Goal: Information Seeking & Learning: Find specific fact

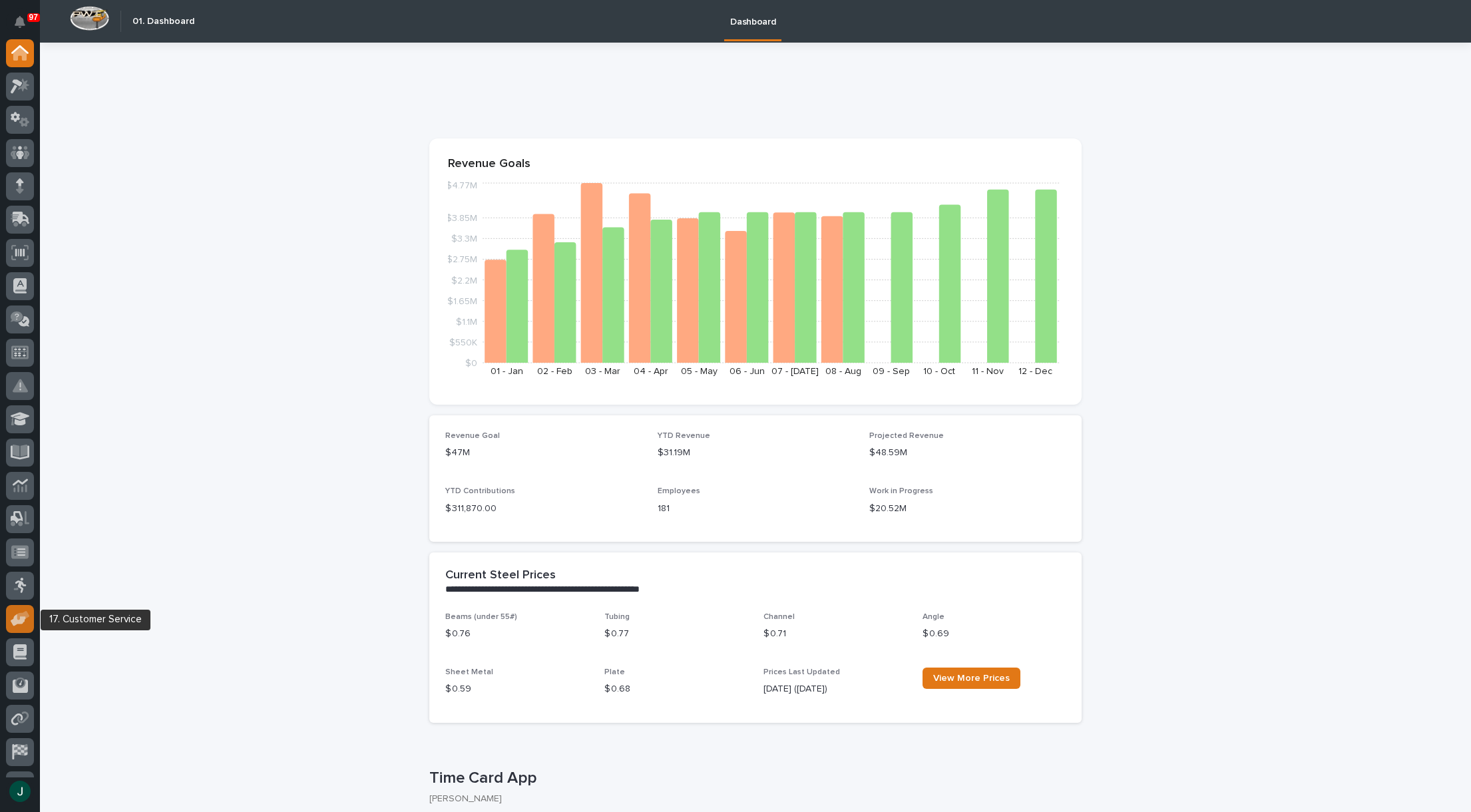
click at [20, 614] on icon at bounding box center [24, 615] width 13 height 9
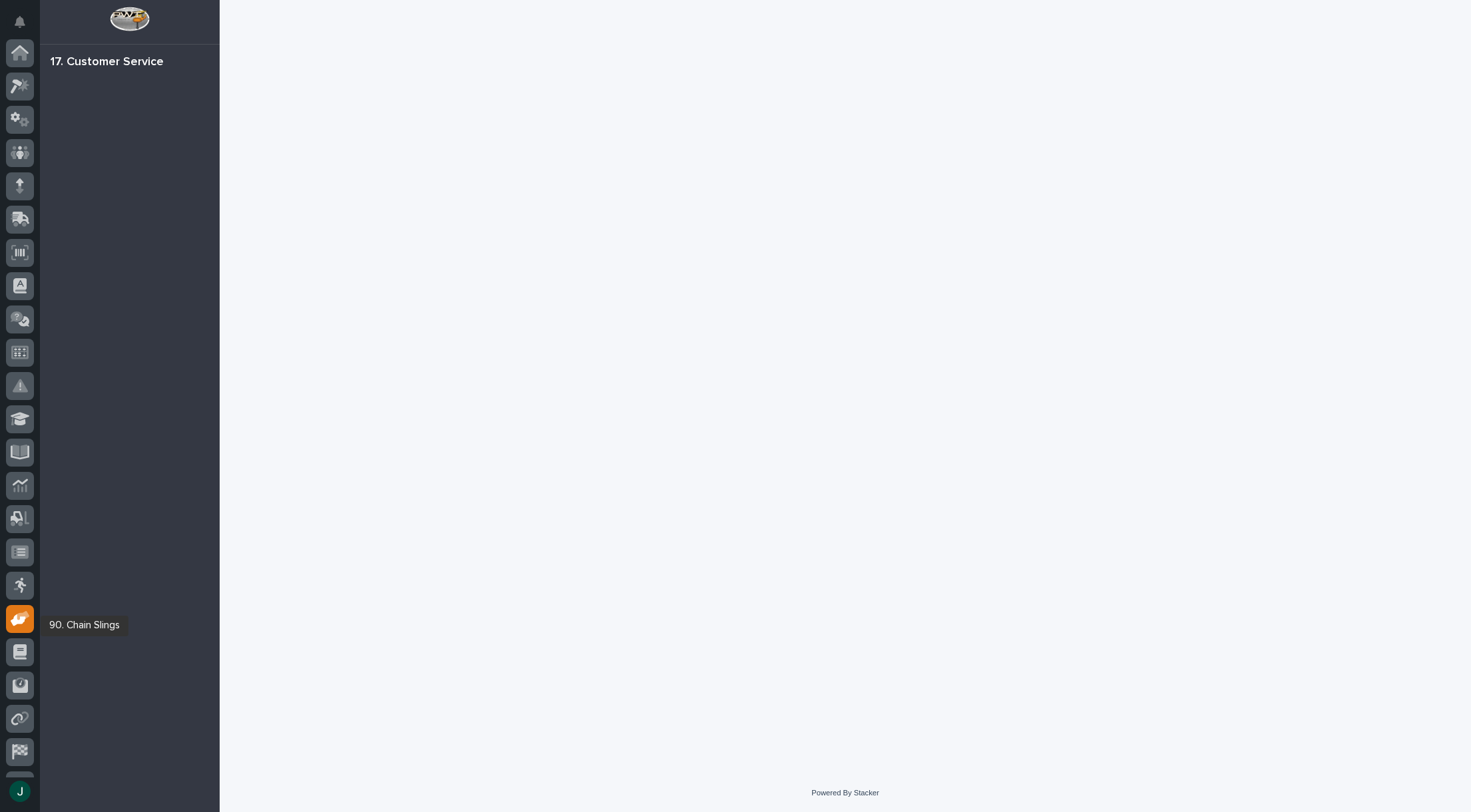
scroll to position [94, 0]
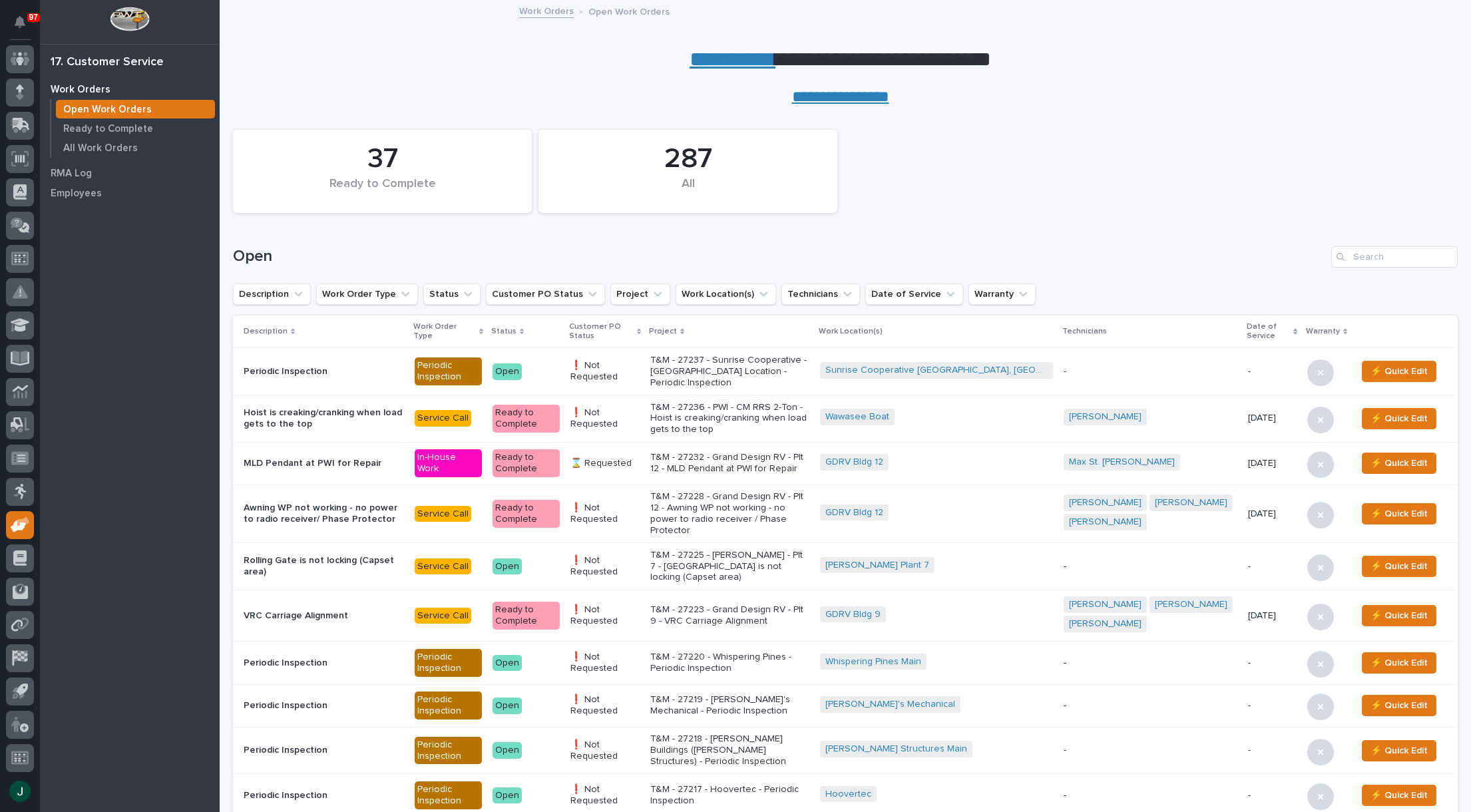
click at [708, 413] on p "T&M - 27236 - PWI - CM RRS 2-Ton - Hoist is creaking/cranking when load gets to…" at bounding box center [730, 419] width 159 height 34
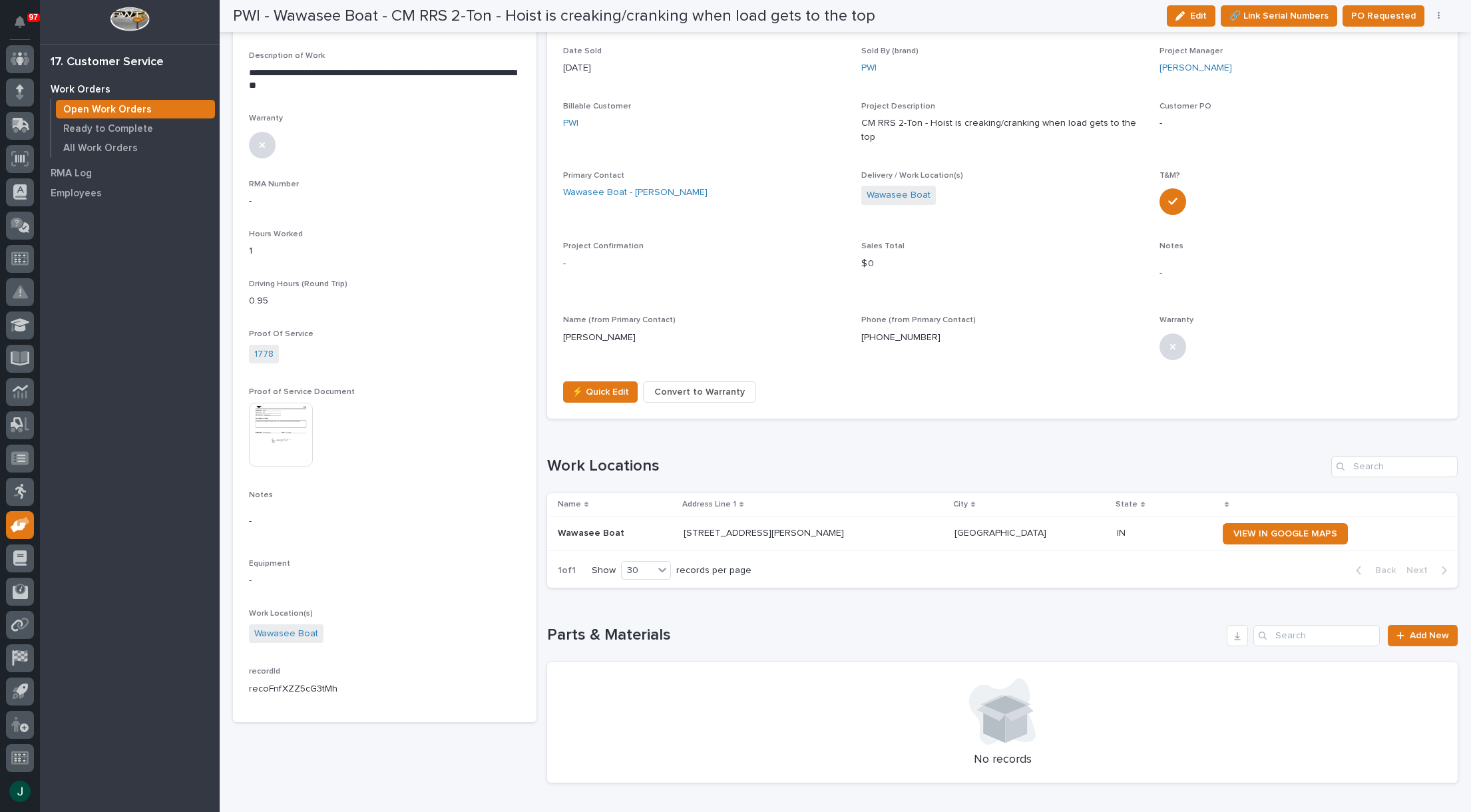
scroll to position [266, 0]
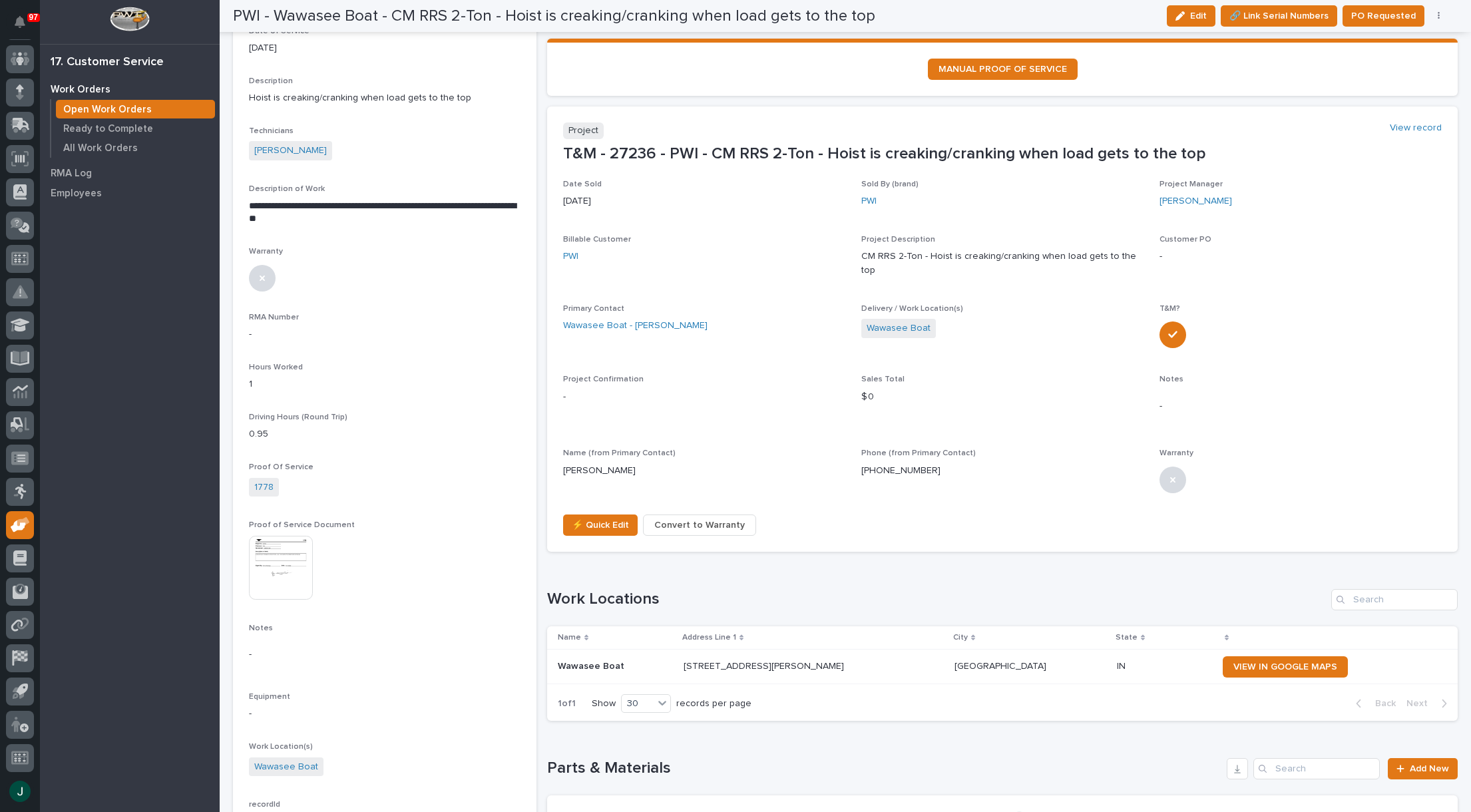
click at [285, 560] on img at bounding box center [280, 567] width 64 height 64
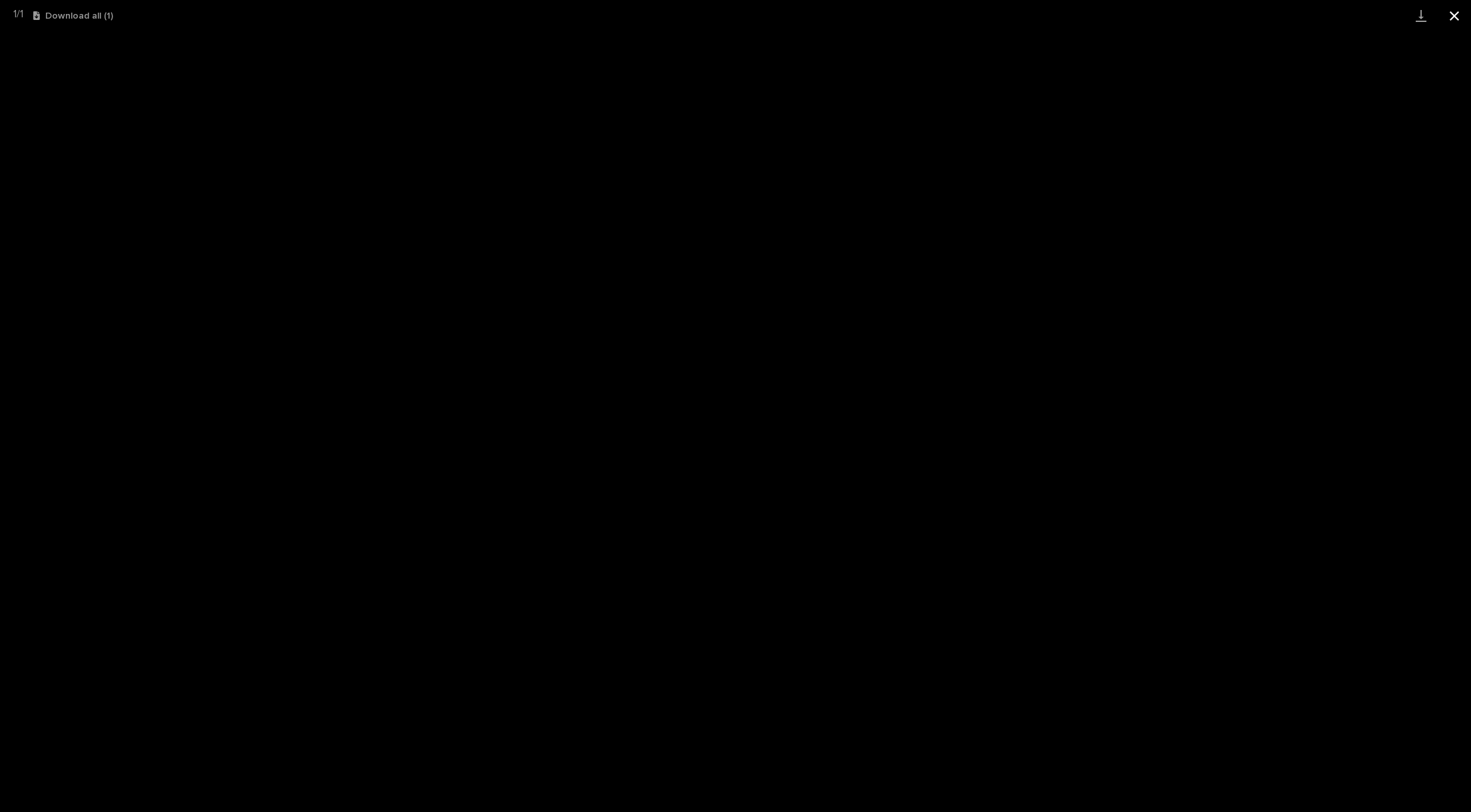
click at [1445, 18] on button "Close gallery" at bounding box center [1455, 15] width 34 height 31
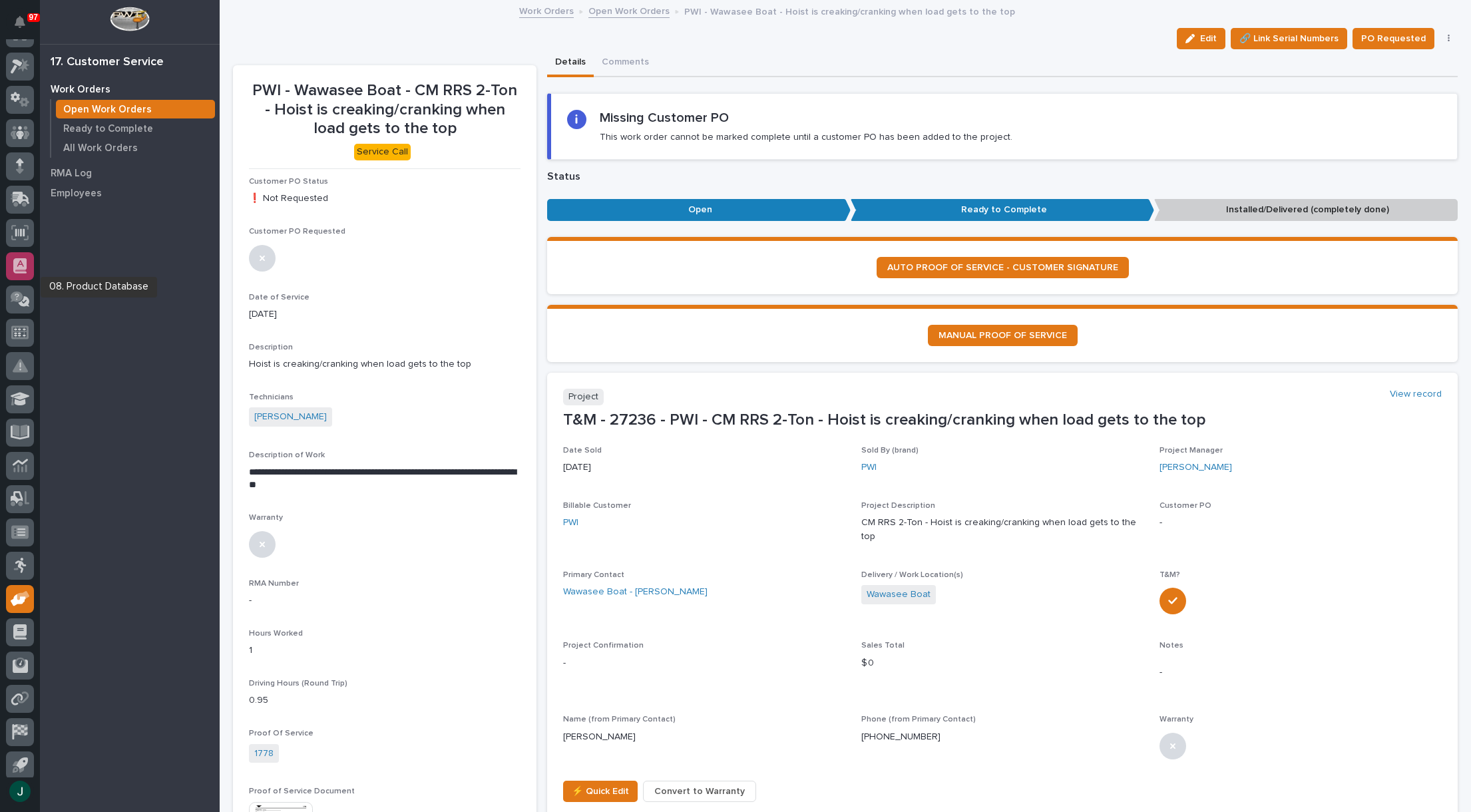
scroll to position [0, 0]
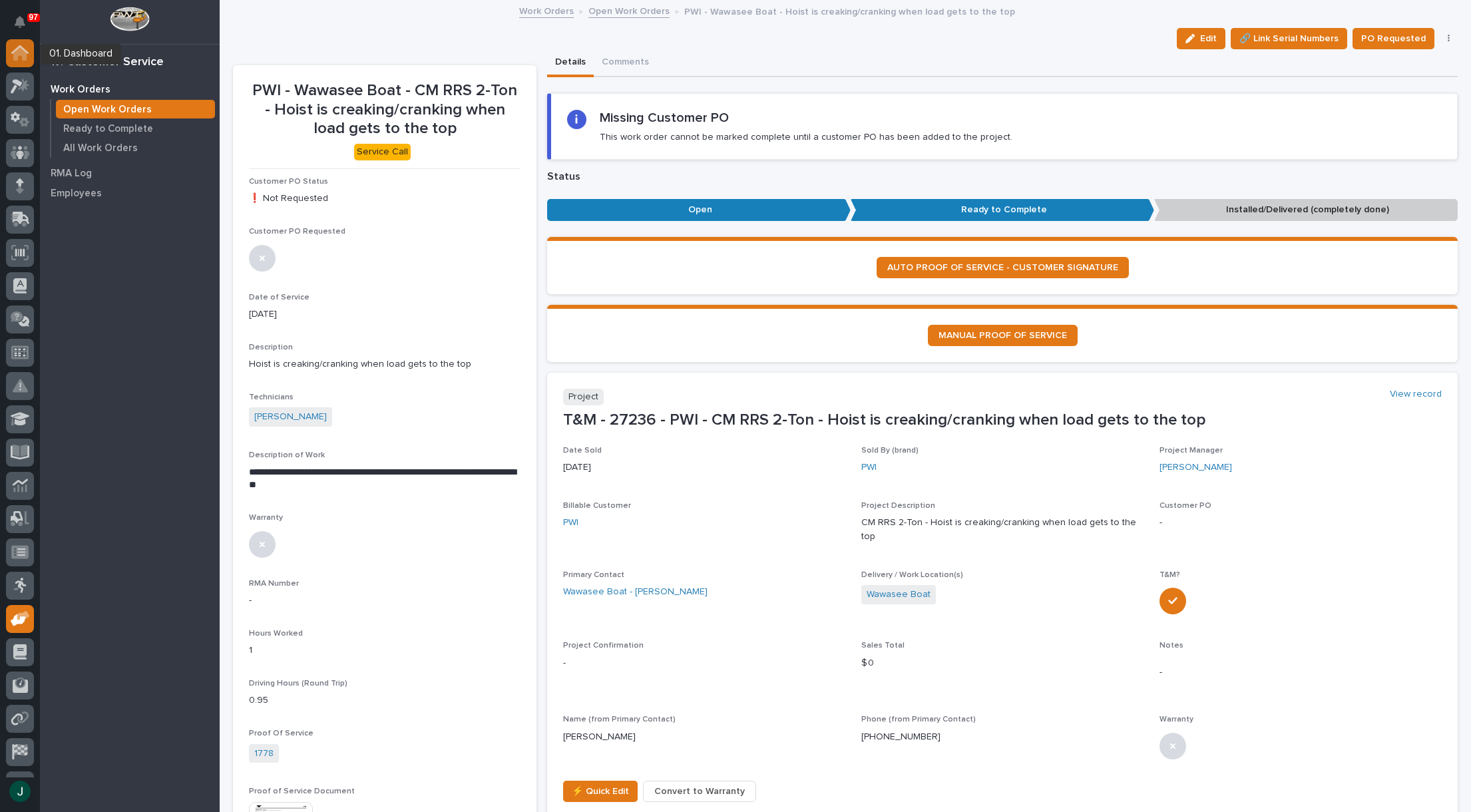
click at [23, 59] on icon at bounding box center [20, 54] width 13 height 13
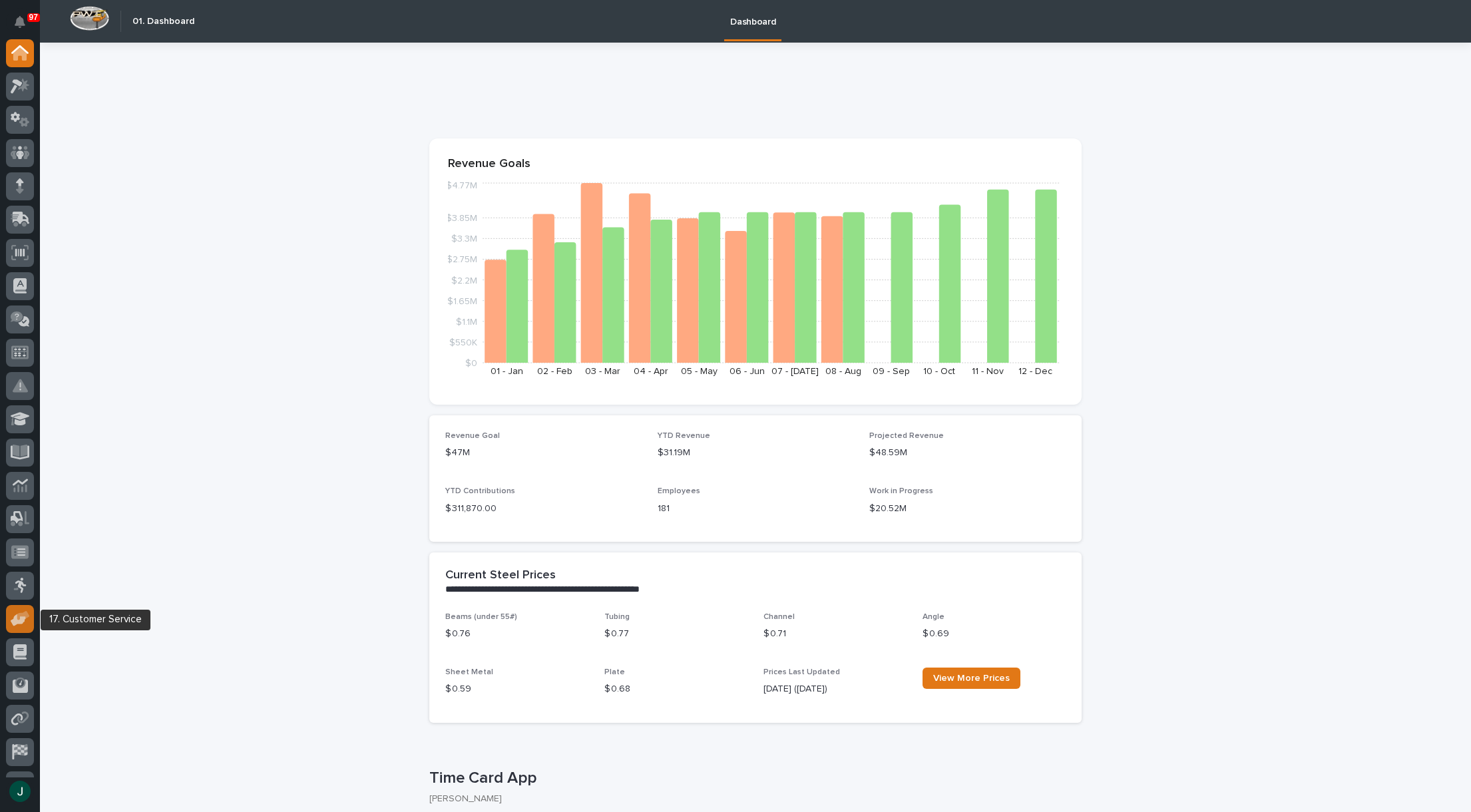
click at [24, 625] on icon at bounding box center [20, 619] width 20 height 15
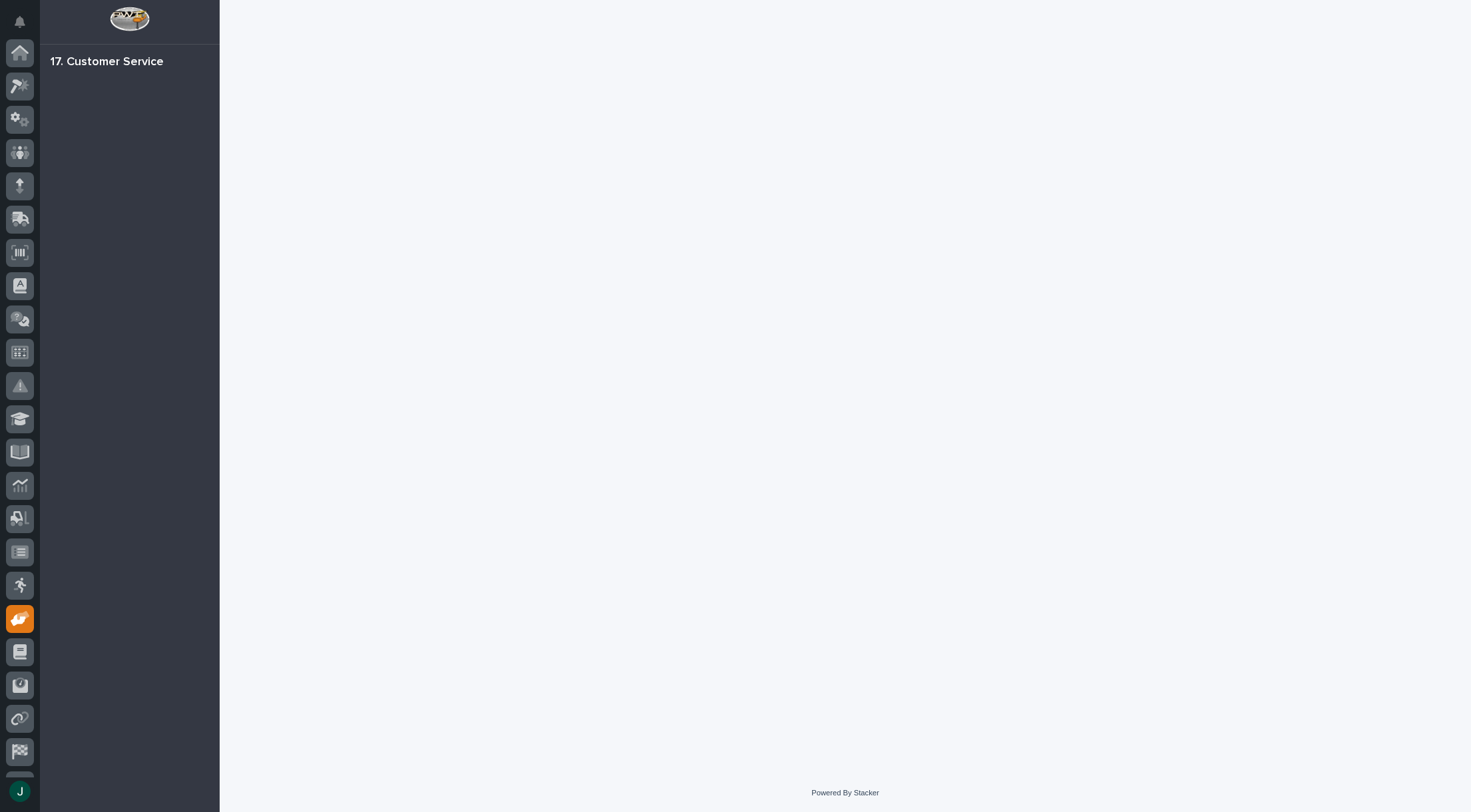
scroll to position [94, 0]
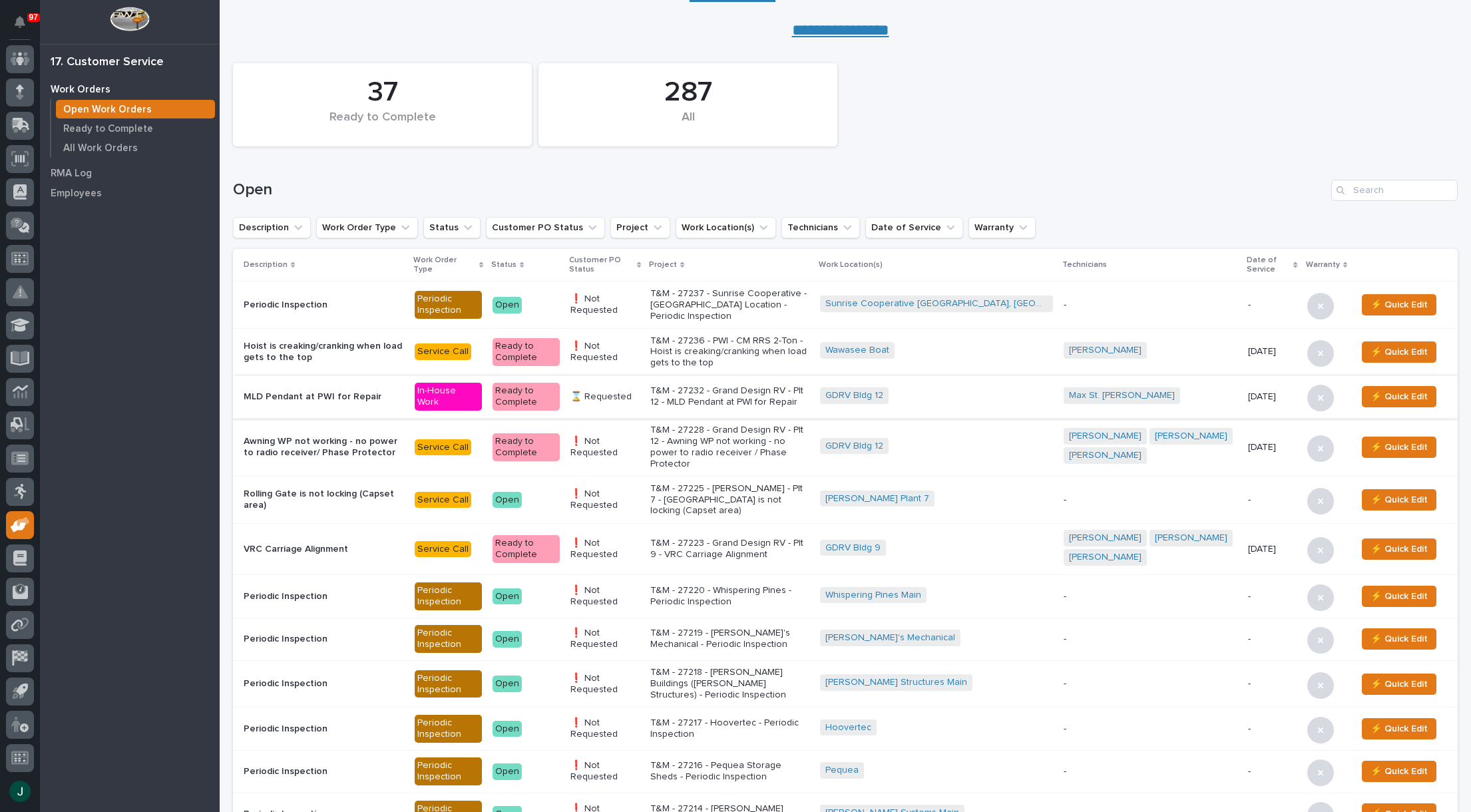
scroll to position [133, 0]
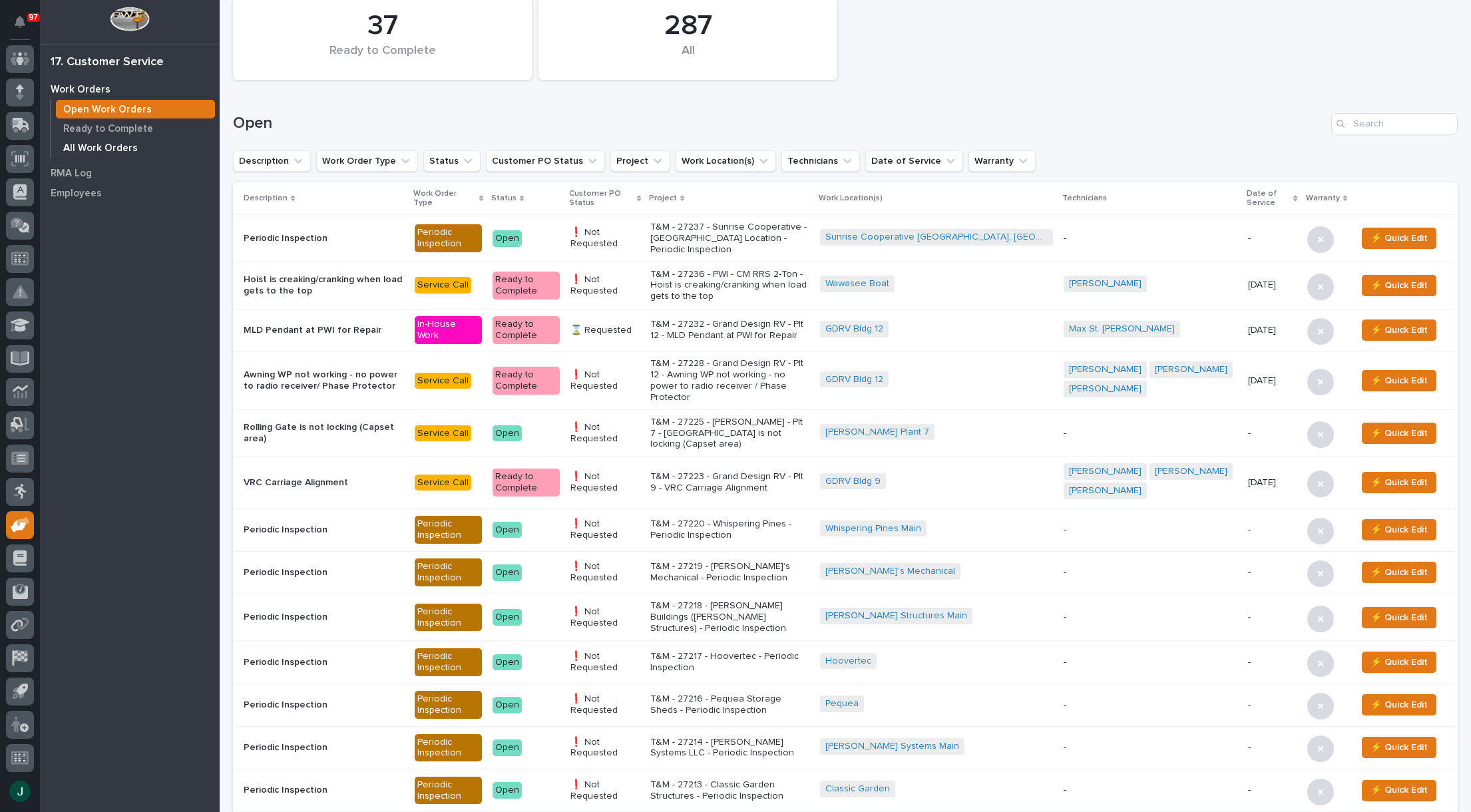
click at [105, 146] on p "All Work Orders" at bounding box center [100, 148] width 75 height 12
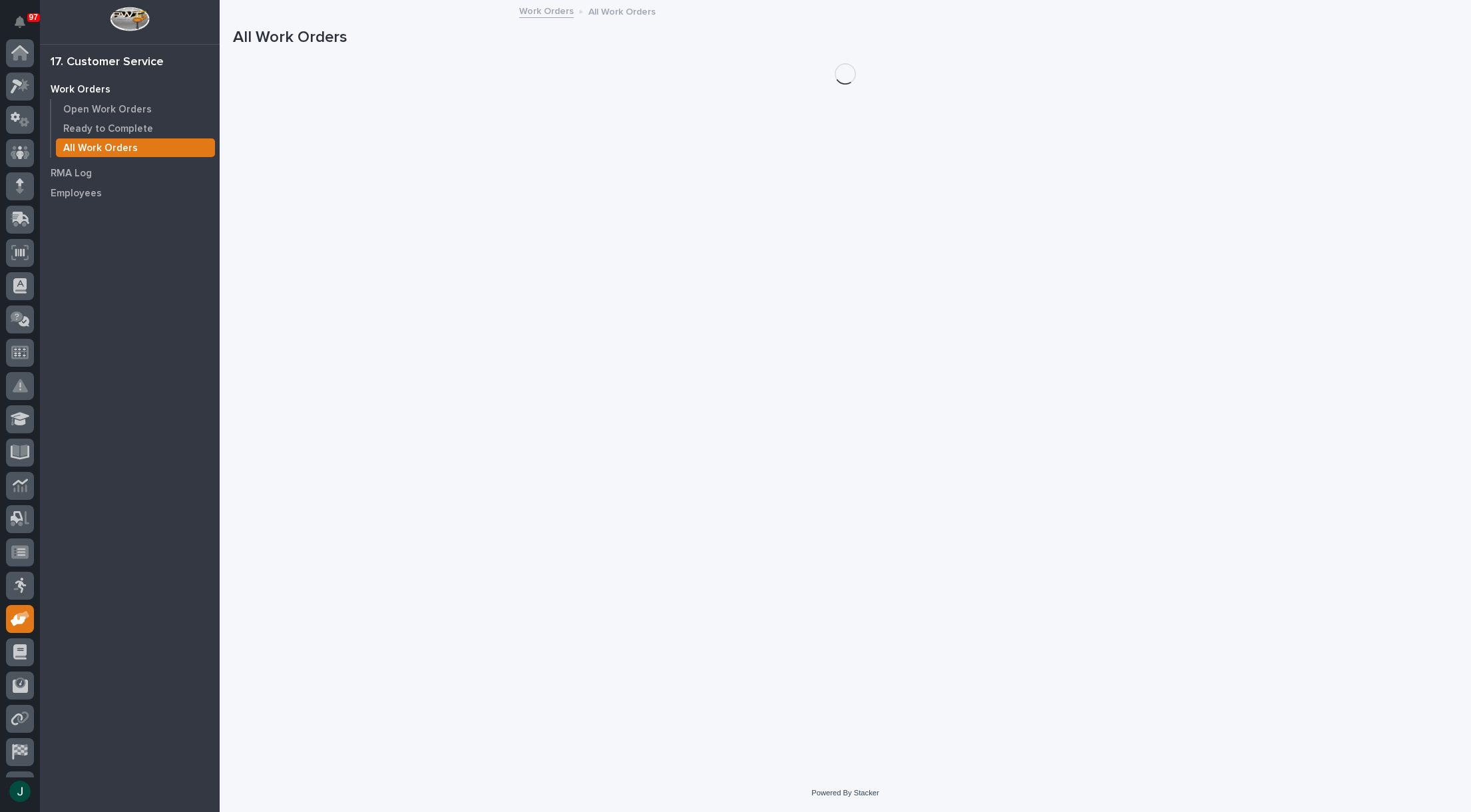
scroll to position [94, 0]
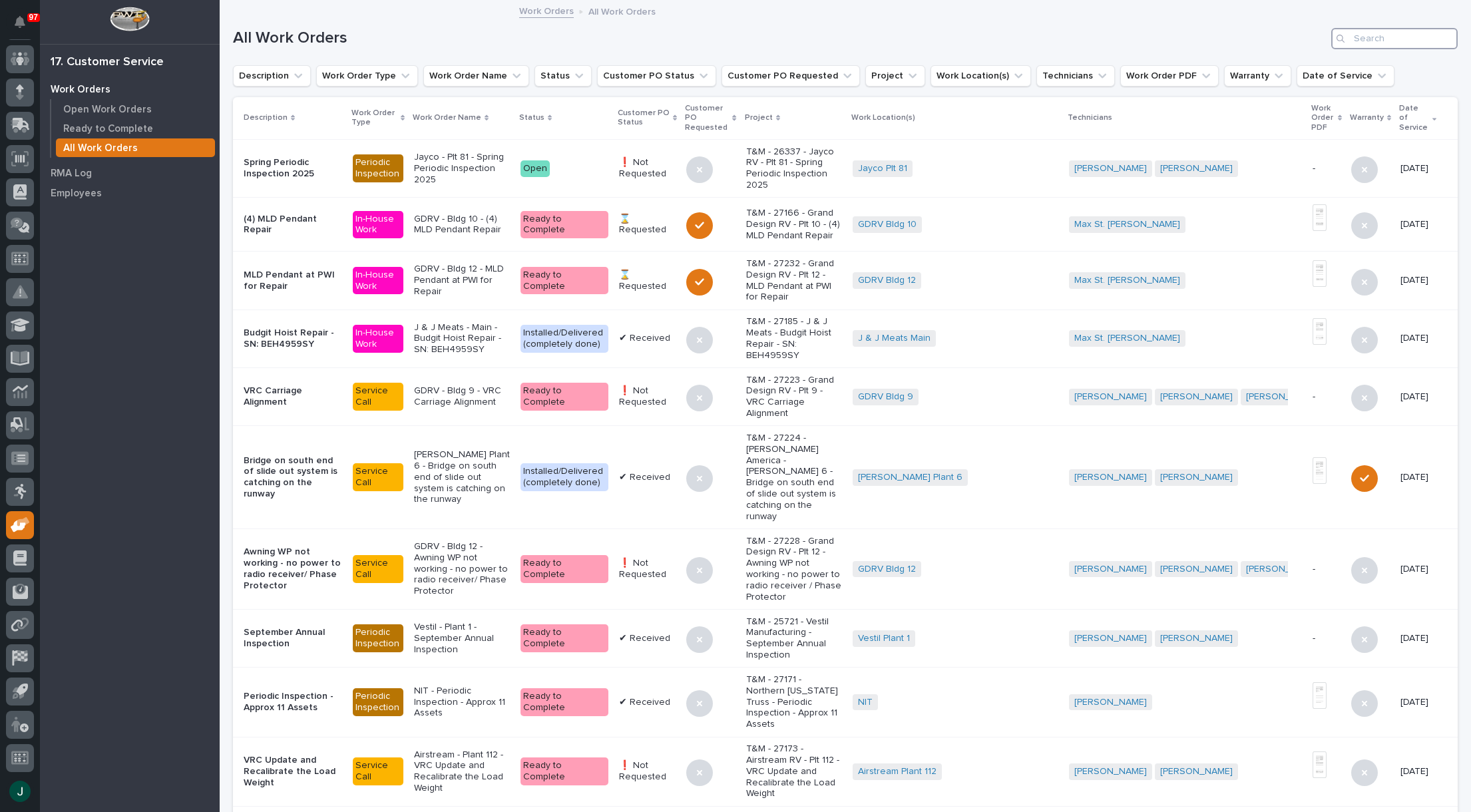
click at [1375, 34] on input "Search" at bounding box center [1394, 38] width 127 height 21
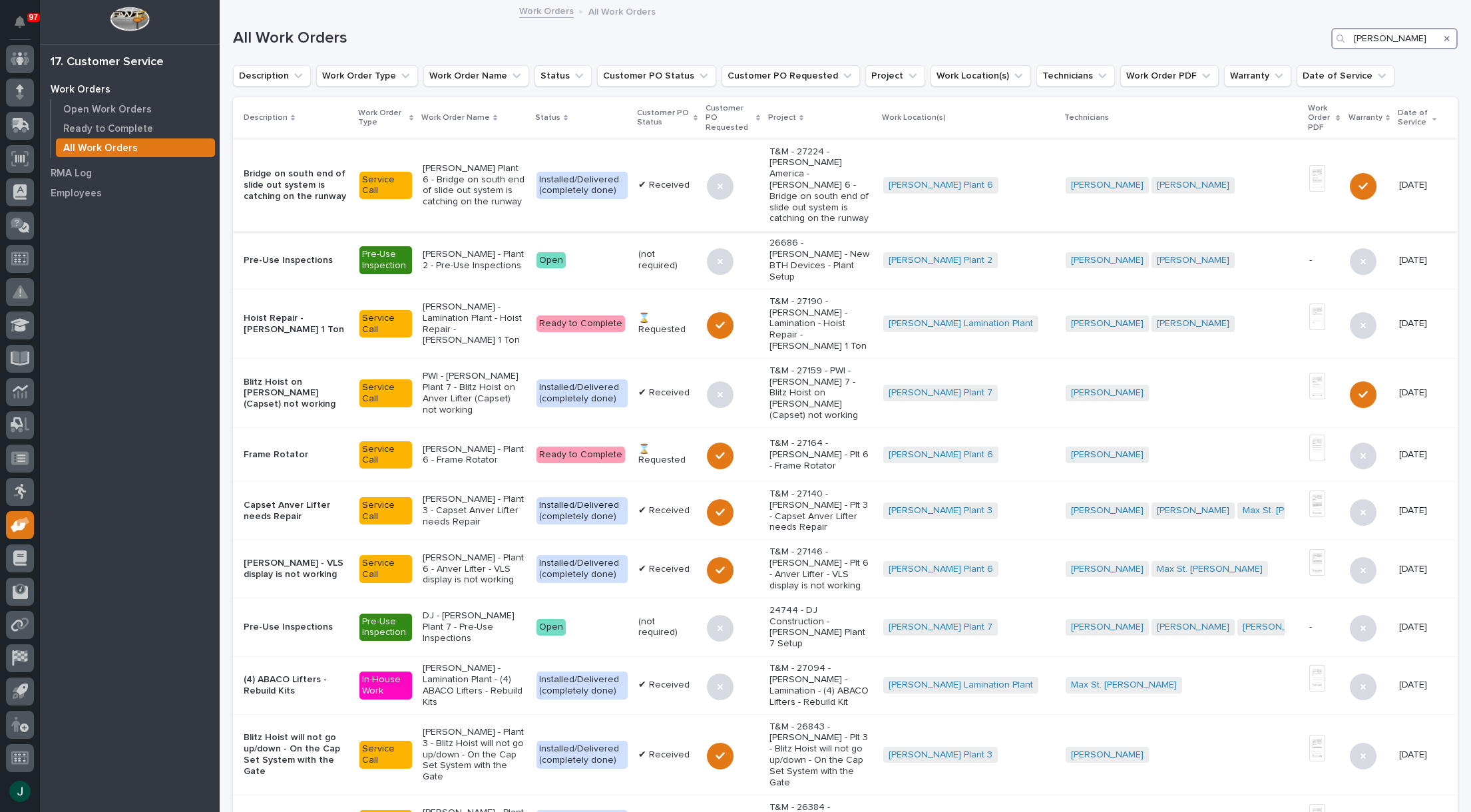
type input "Brinkley"
click at [476, 169] on p "Starke - Brinkley Plant 6 - Bridge on south end of slide out system is catching…" at bounding box center [474, 185] width 104 height 45
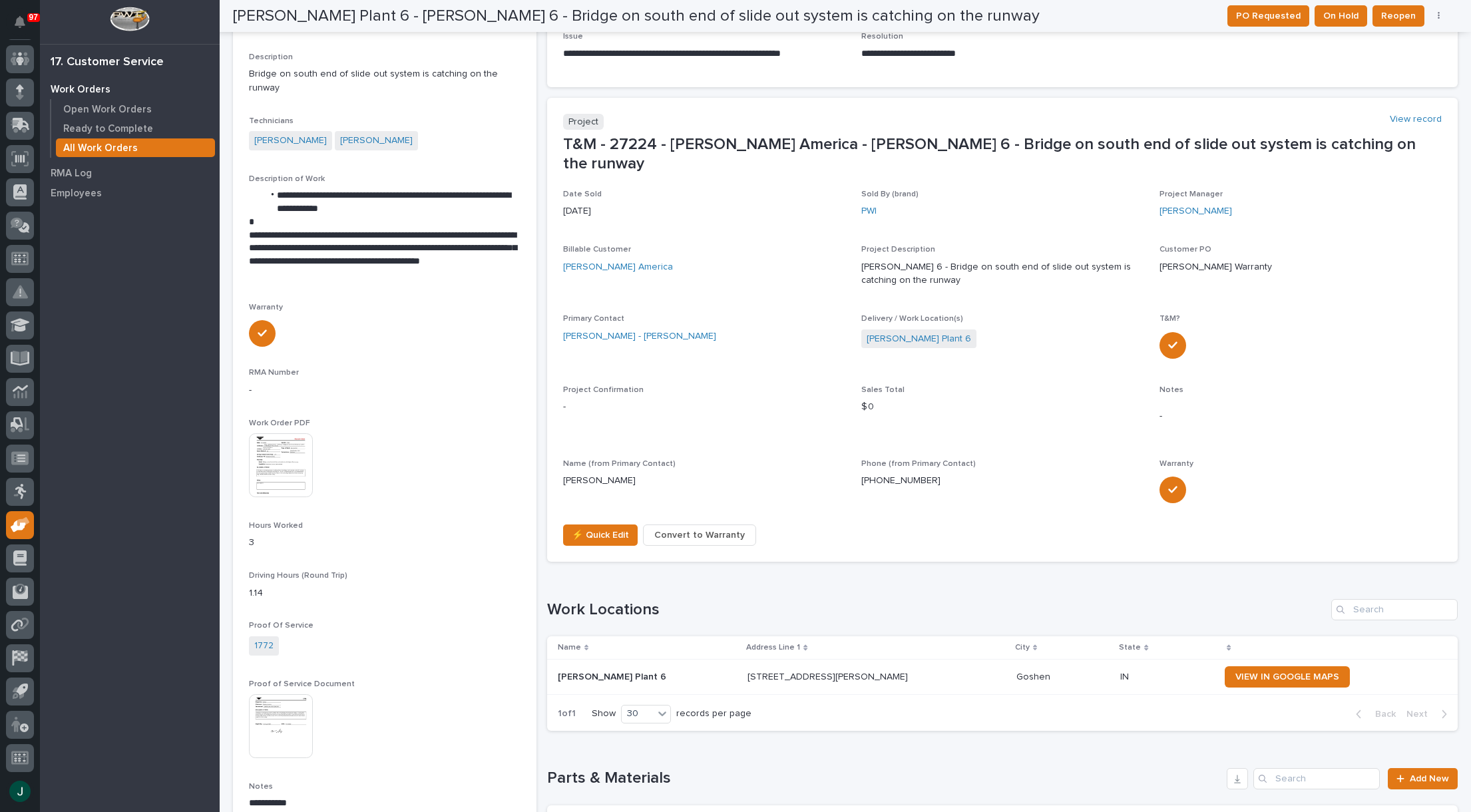
scroll to position [373, 0]
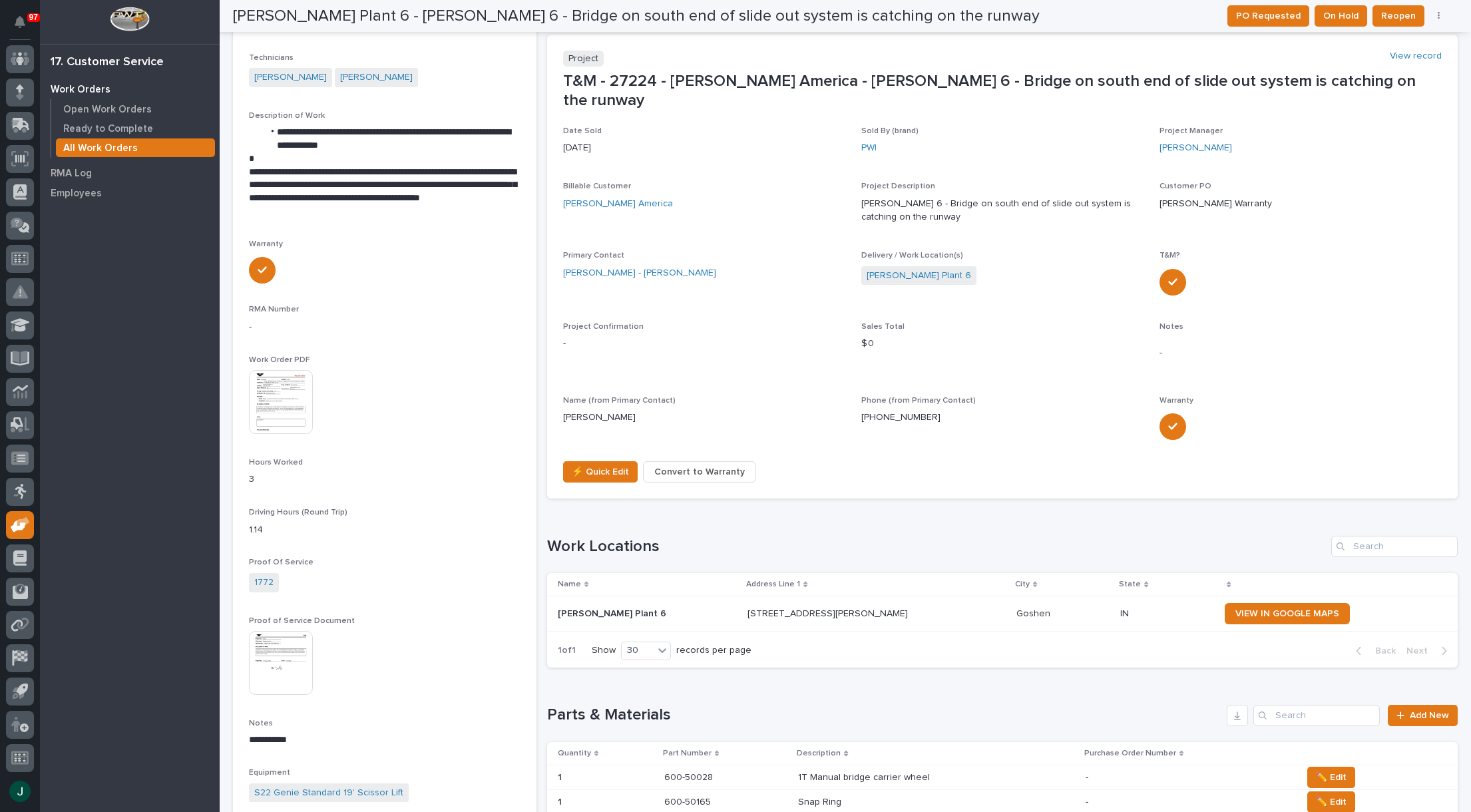
click at [276, 370] on img at bounding box center [280, 401] width 64 height 64
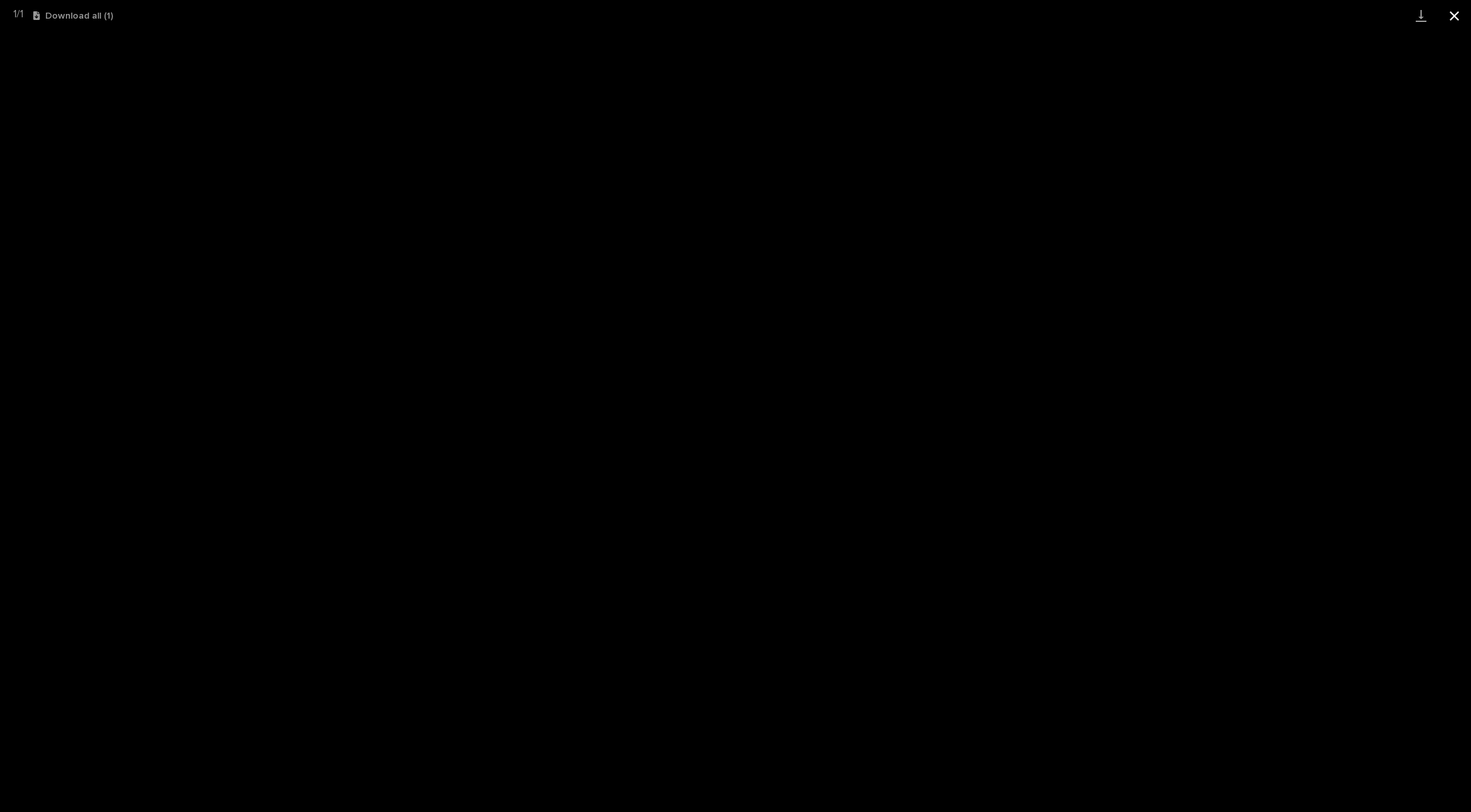
click at [1454, 17] on button "Close gallery" at bounding box center [1455, 15] width 34 height 31
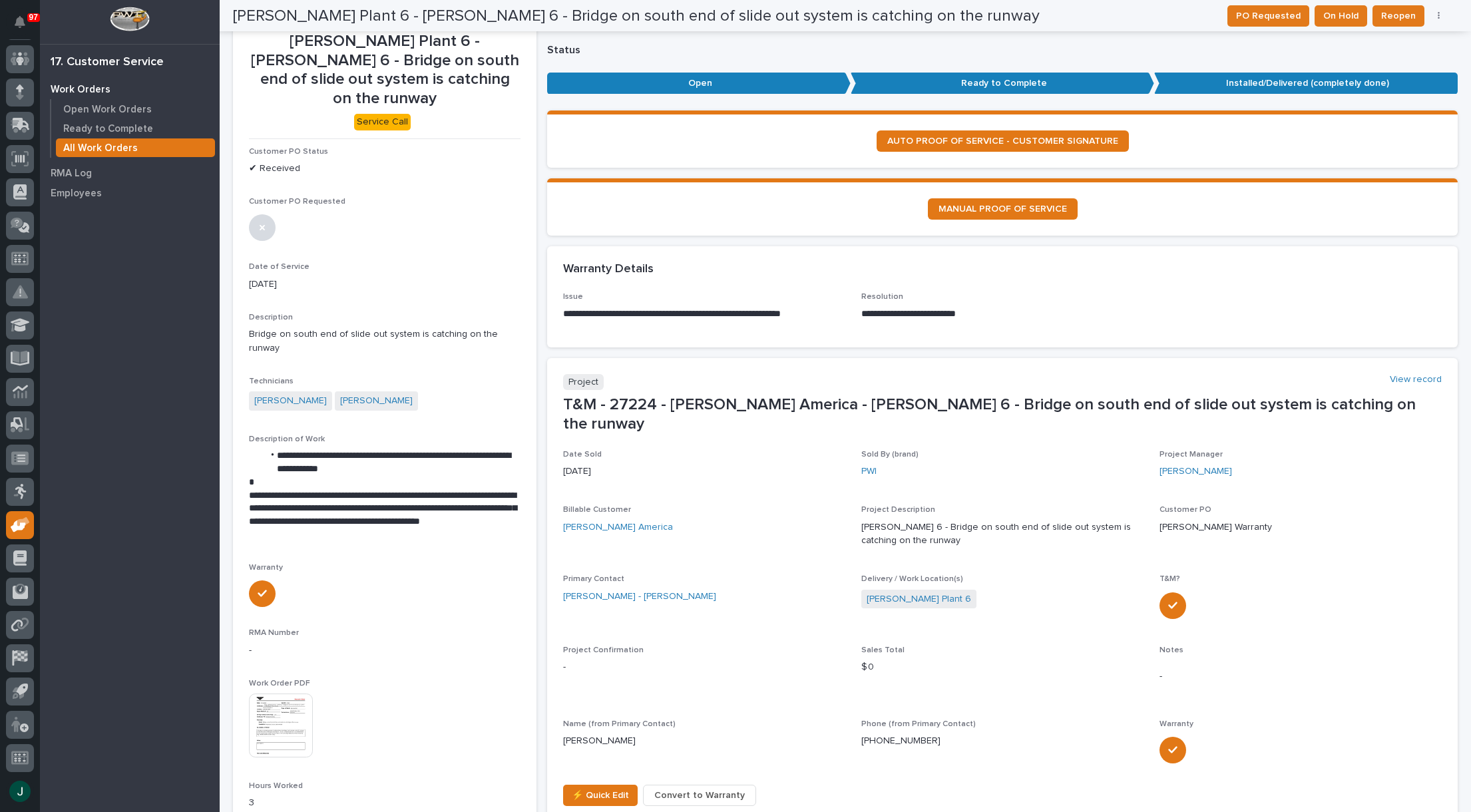
scroll to position [0, 0]
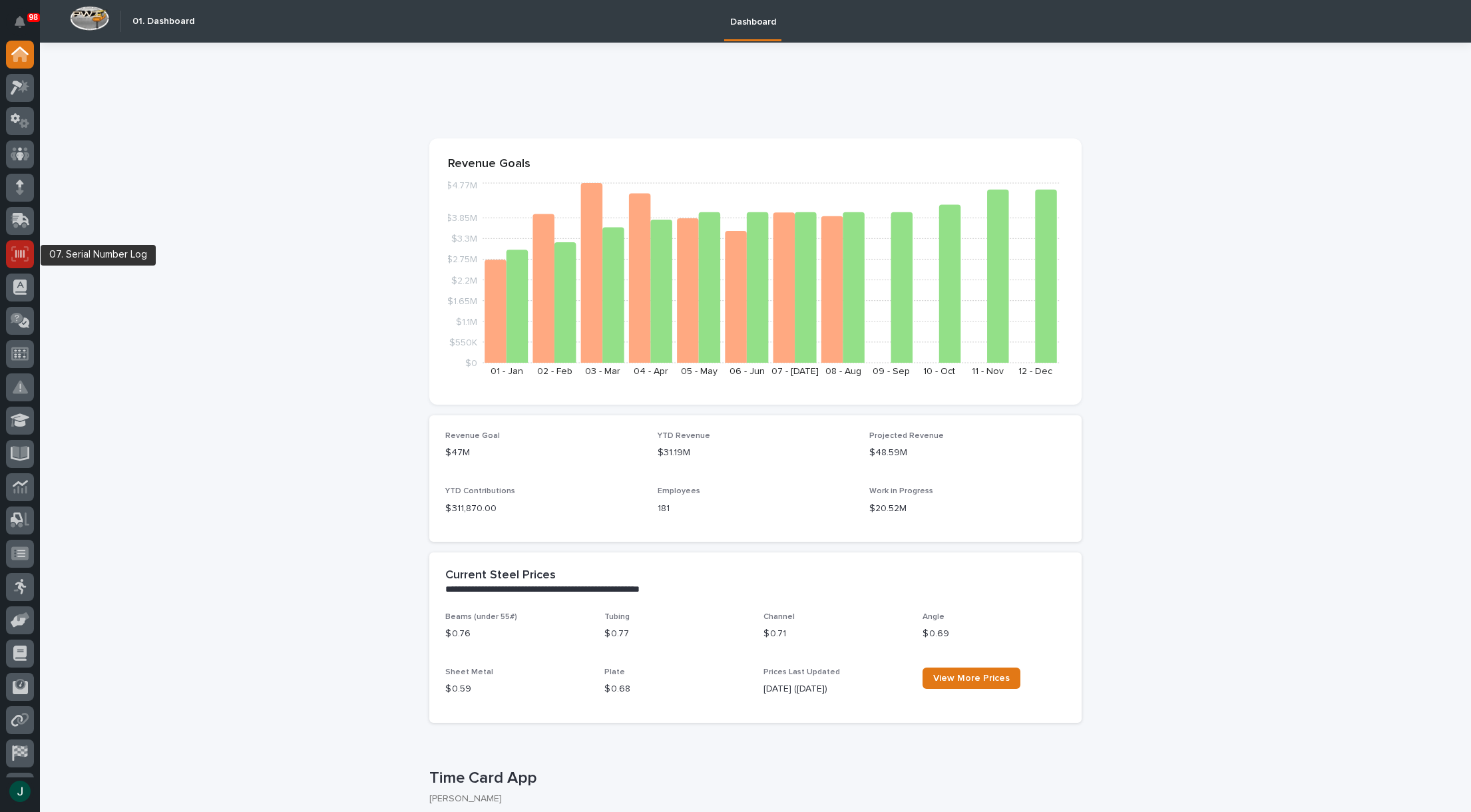
click at [17, 255] on icon at bounding box center [20, 254] width 17 height 15
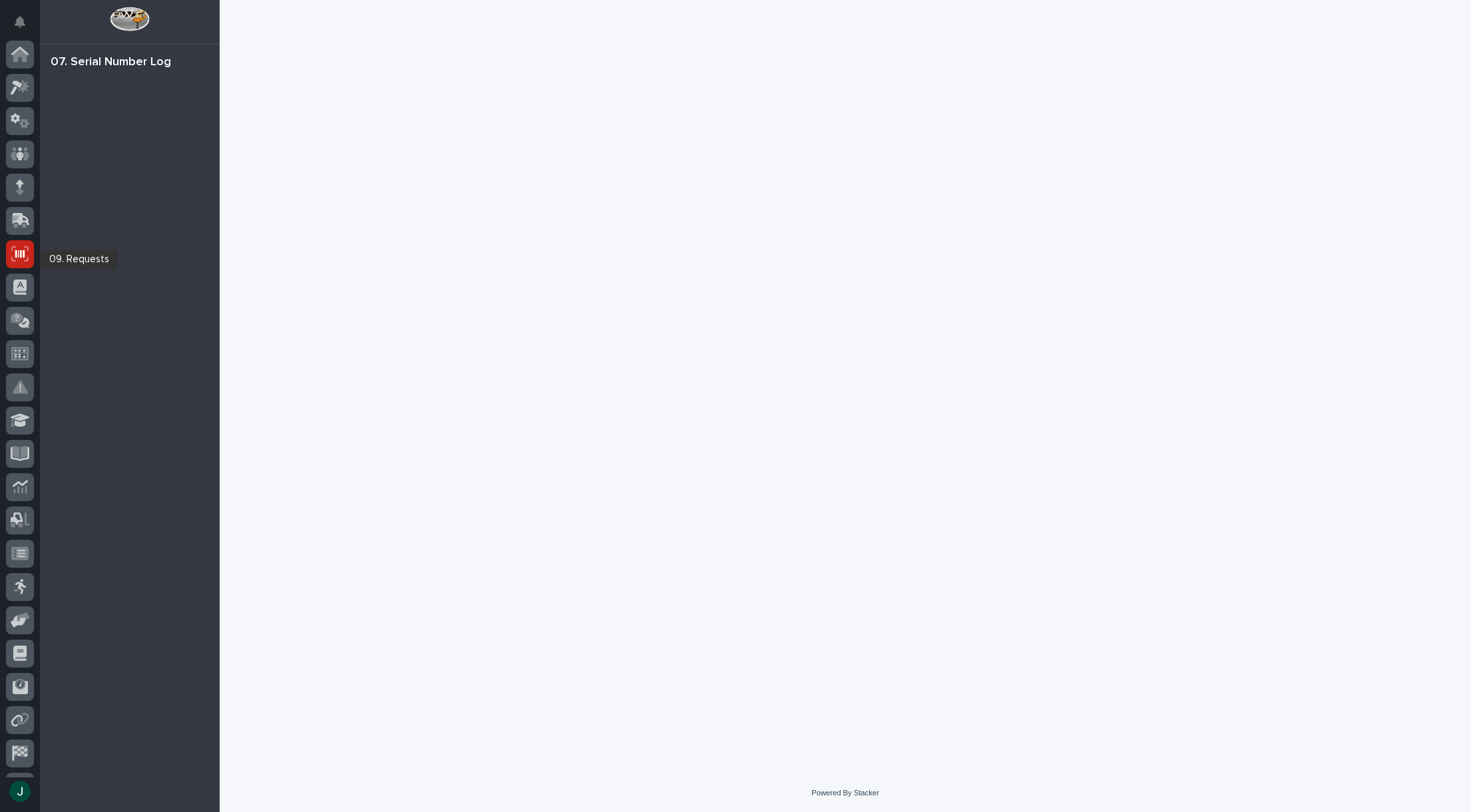
scroll to position [62, 0]
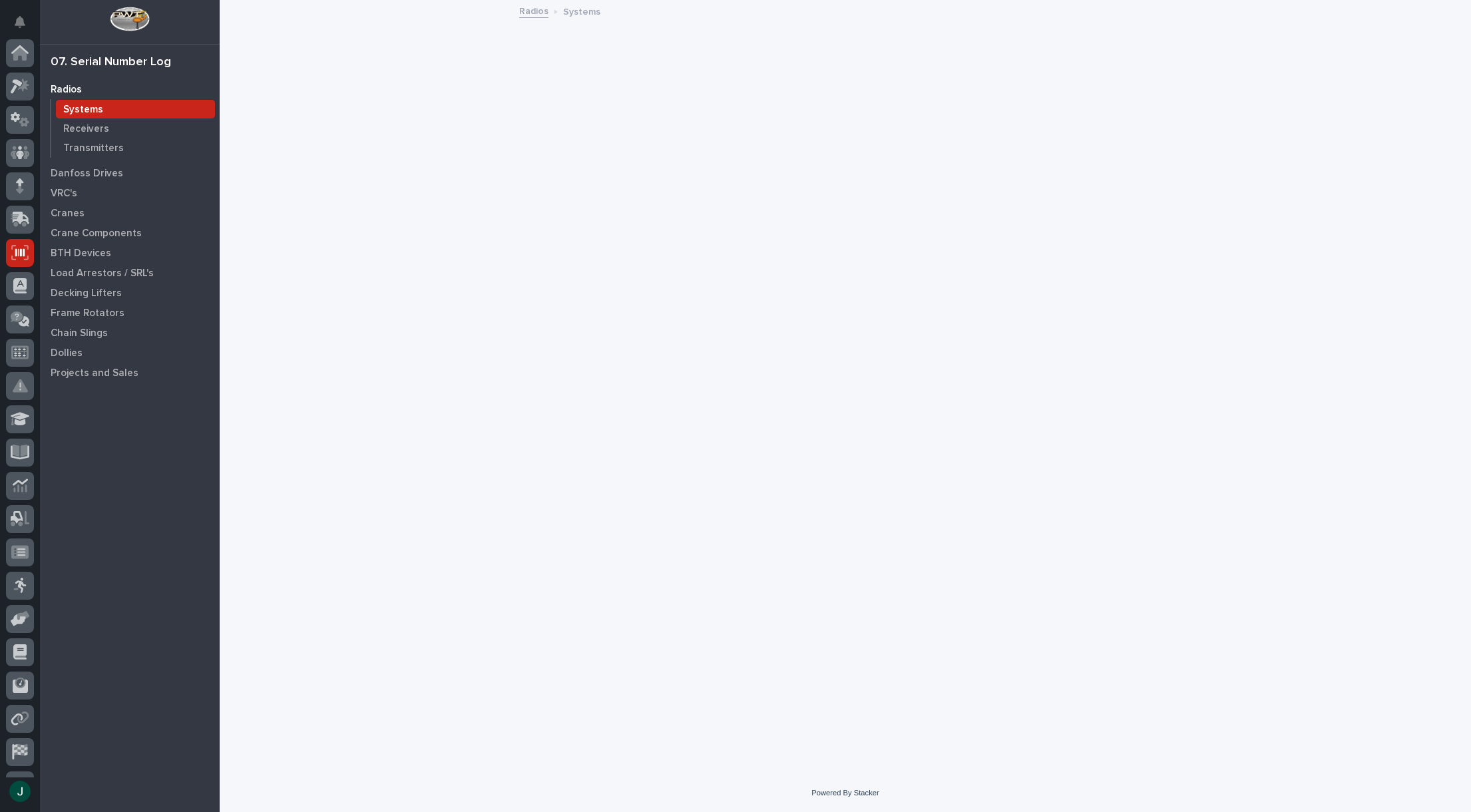
scroll to position [94, 0]
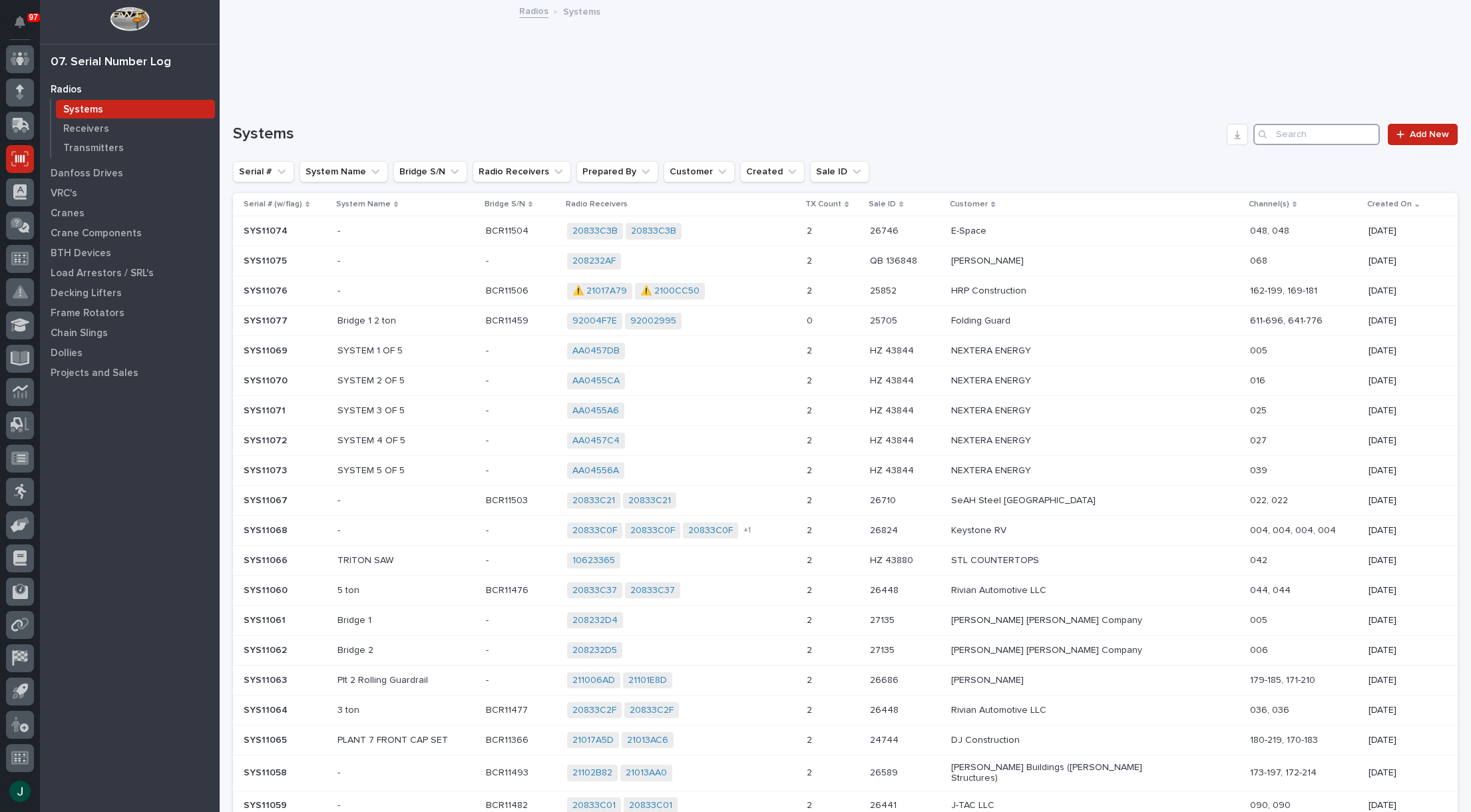
click at [1287, 140] on input "Search" at bounding box center [1316, 134] width 127 height 21
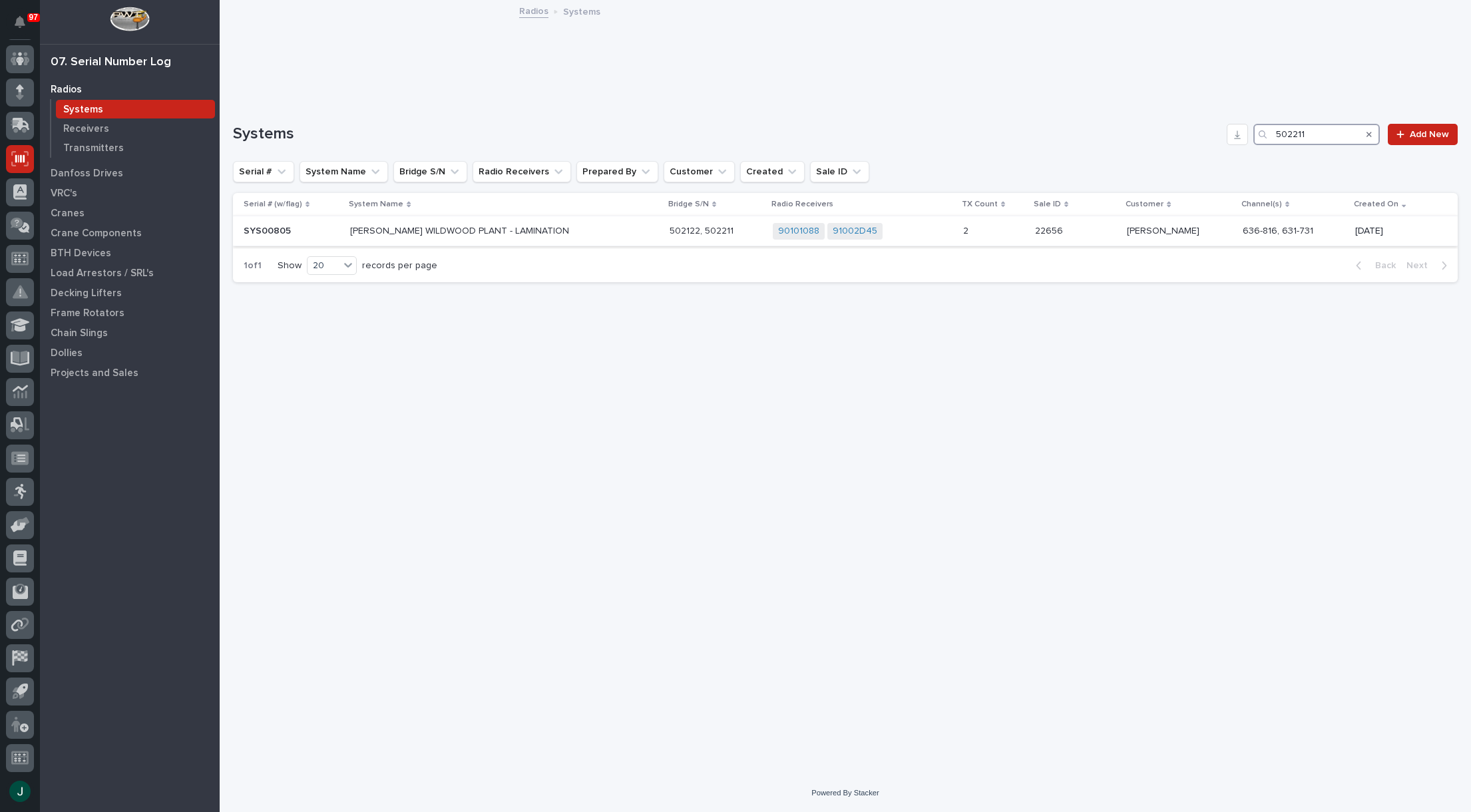
type input "502211"
click at [502, 233] on p "BRINKLEY WILDWOOD PLANT - LAMINATION" at bounding box center [467, 232] width 233 height 11
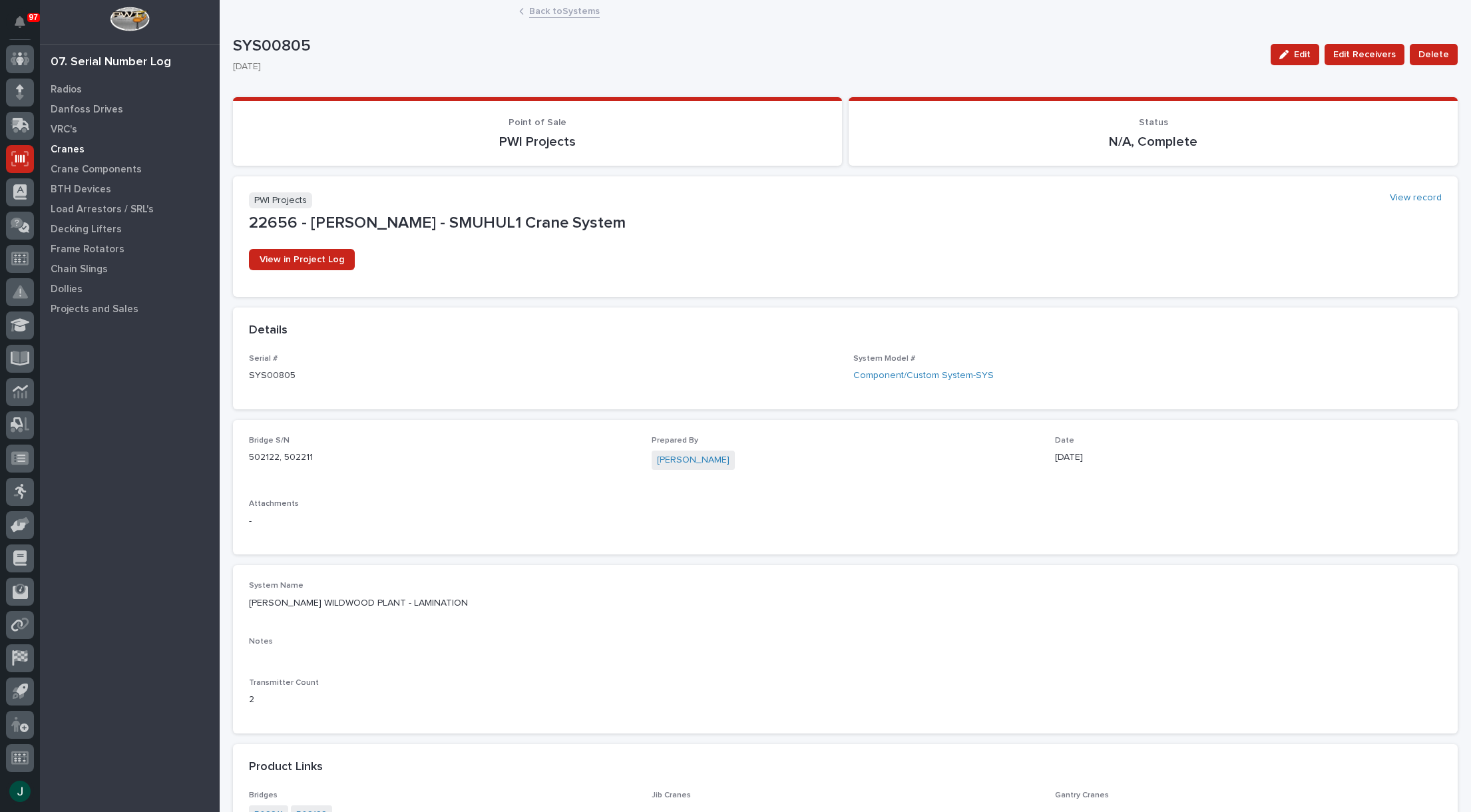
click at [69, 149] on p "Cranes" at bounding box center [67, 150] width 34 height 12
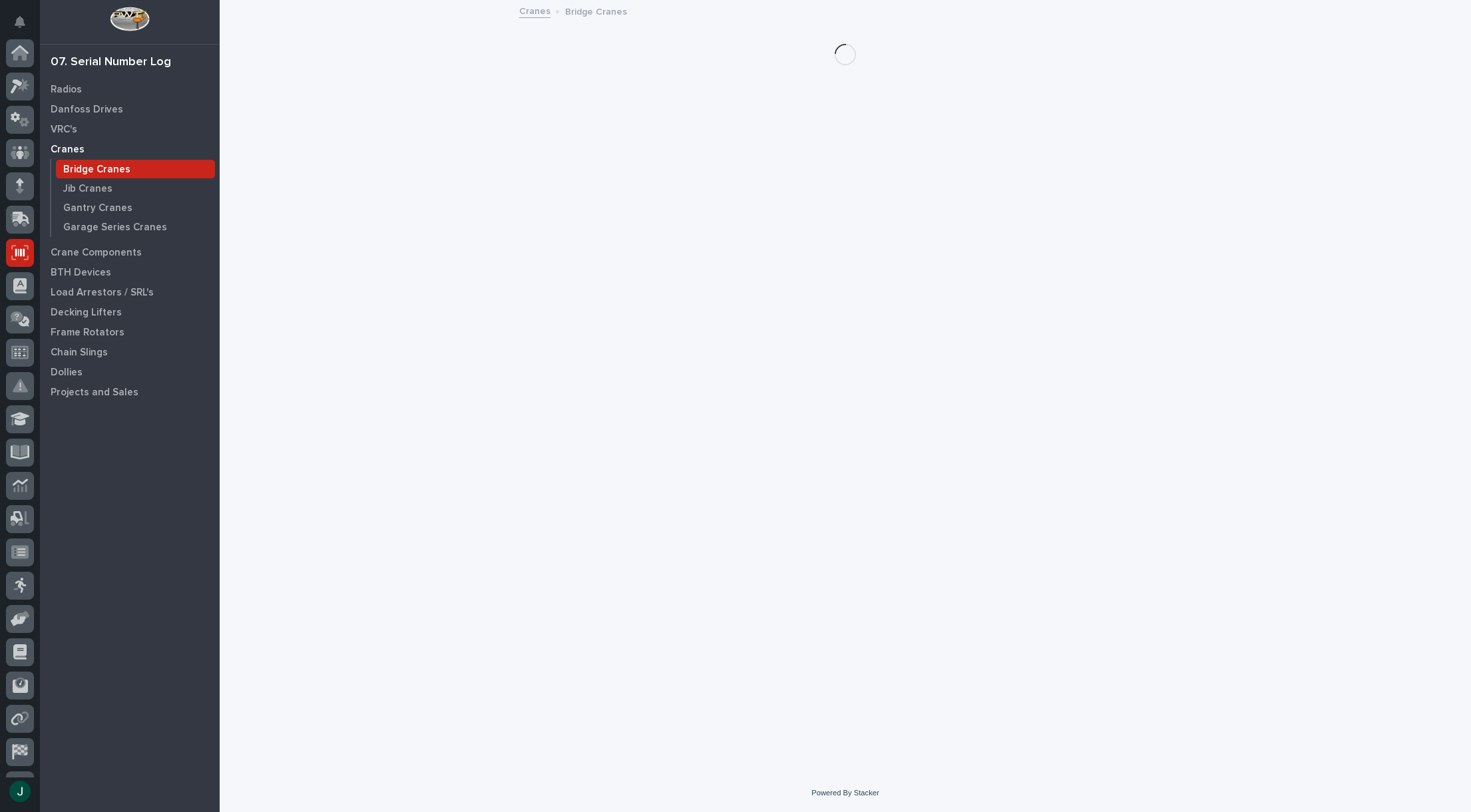
scroll to position [94, 0]
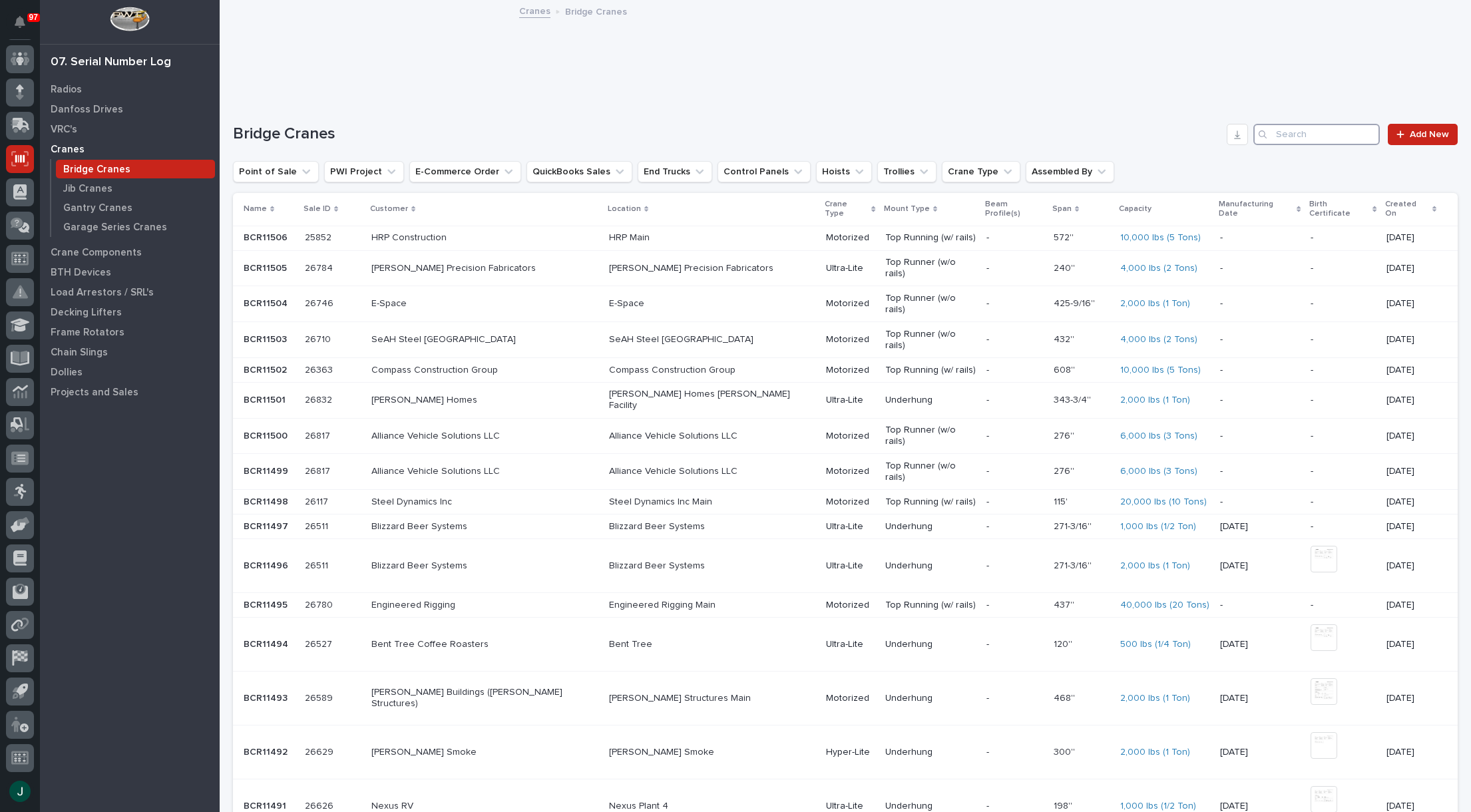
click at [1316, 131] on input "Search" at bounding box center [1316, 134] width 127 height 21
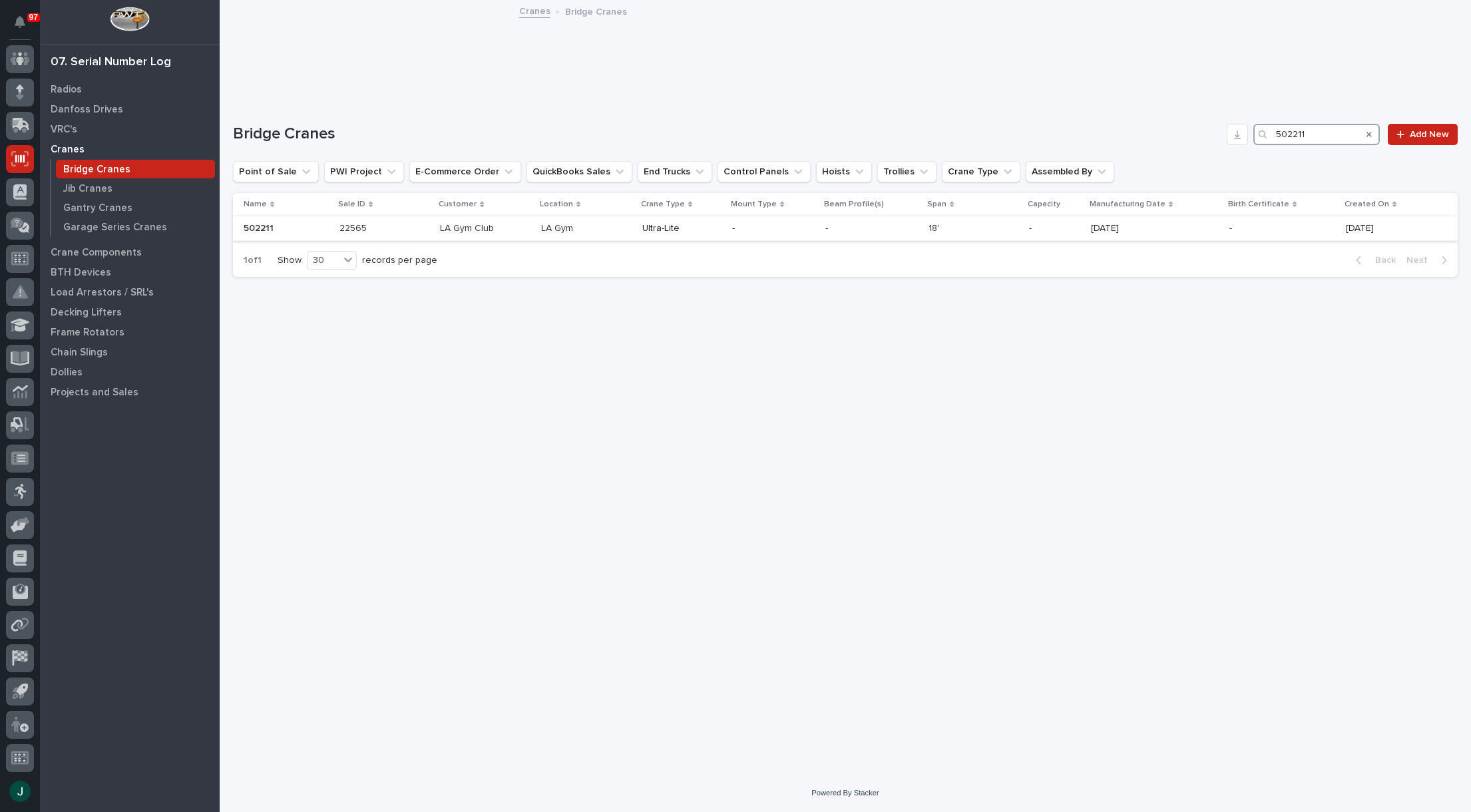
type input "502211"
click at [677, 228] on p "Ultra-Lite" at bounding box center [681, 229] width 79 height 11
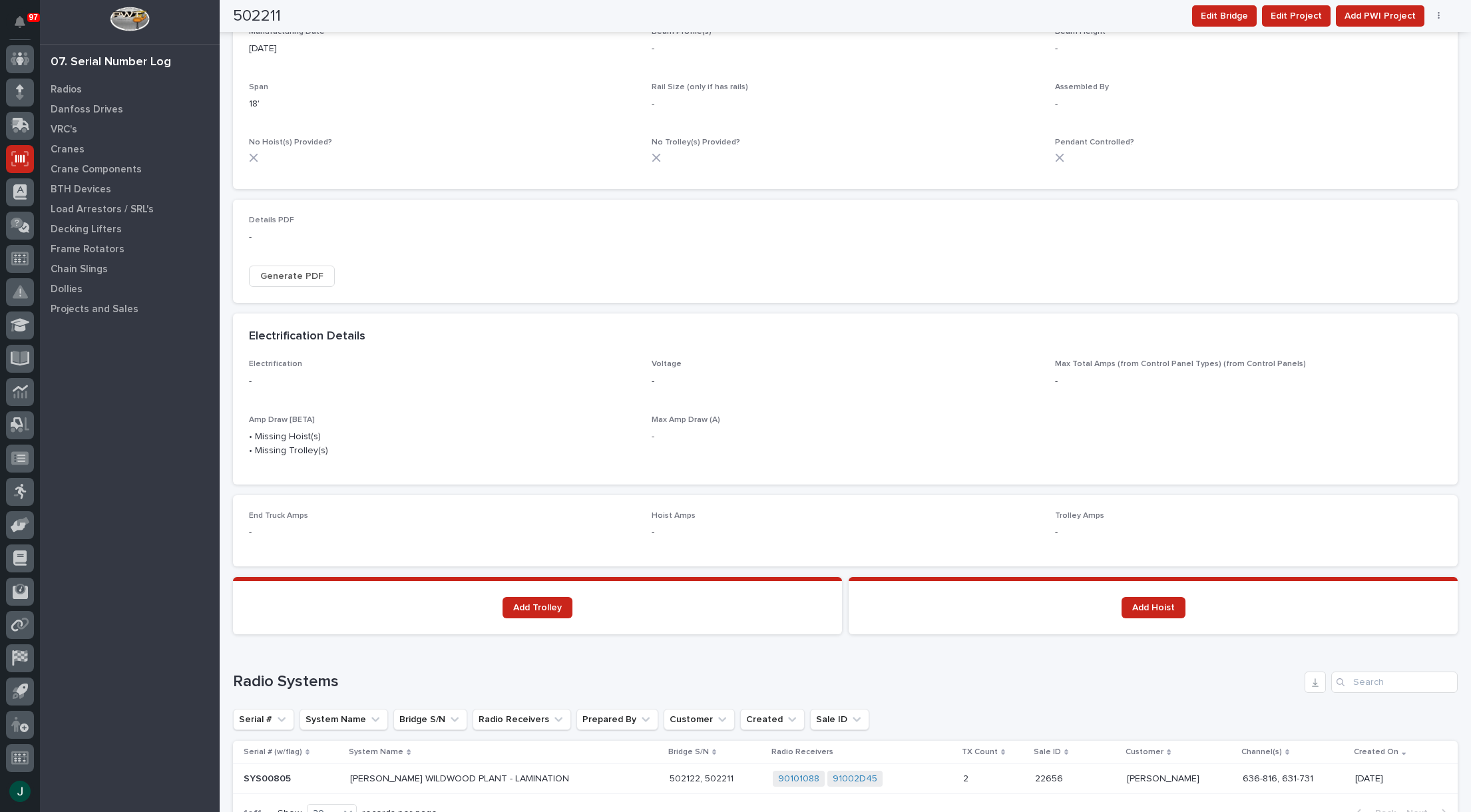
scroll to position [567, 0]
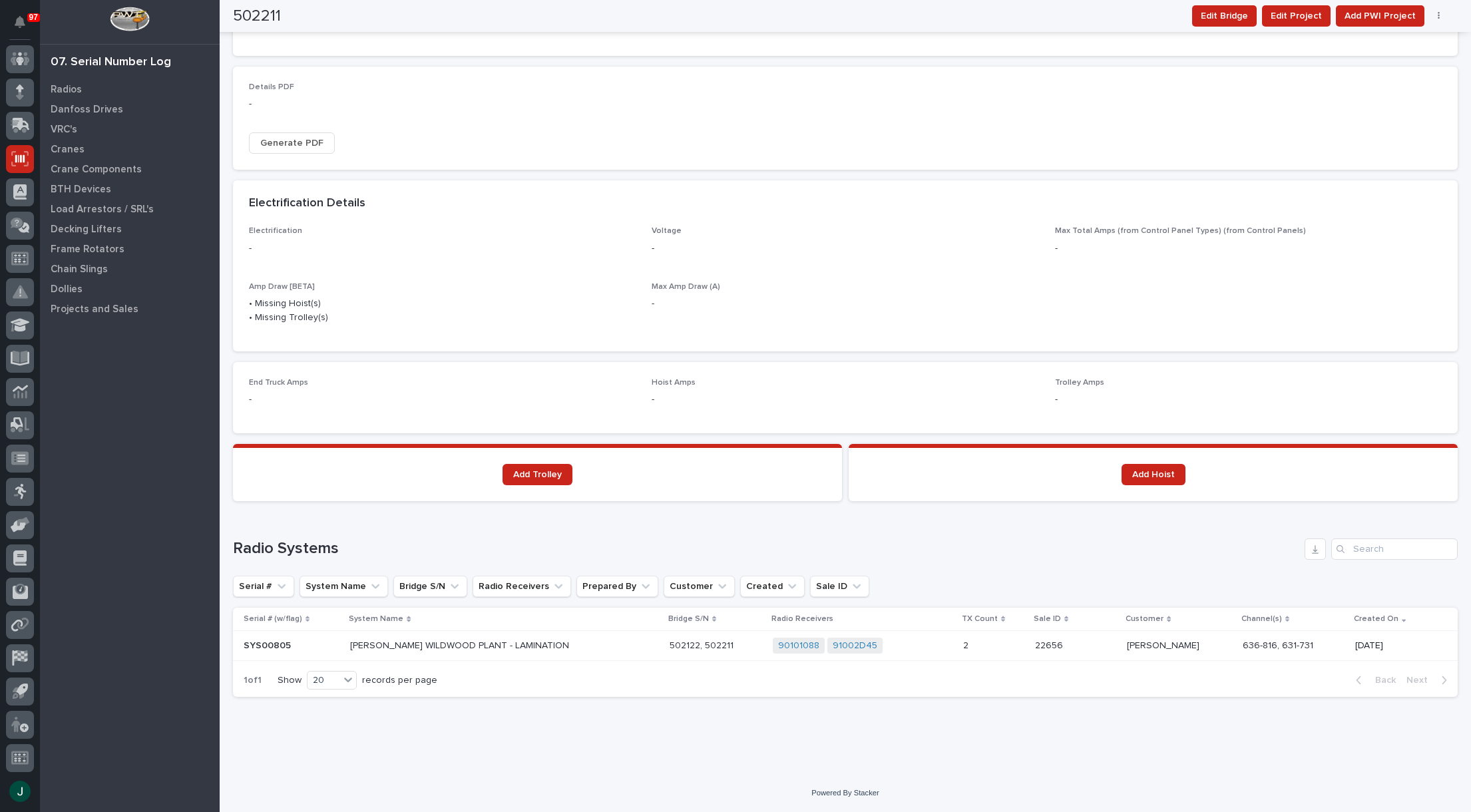
click at [512, 646] on p "BRINKLEY WILDWOOD PLANT - LAMINATION" at bounding box center [467, 646] width 233 height 11
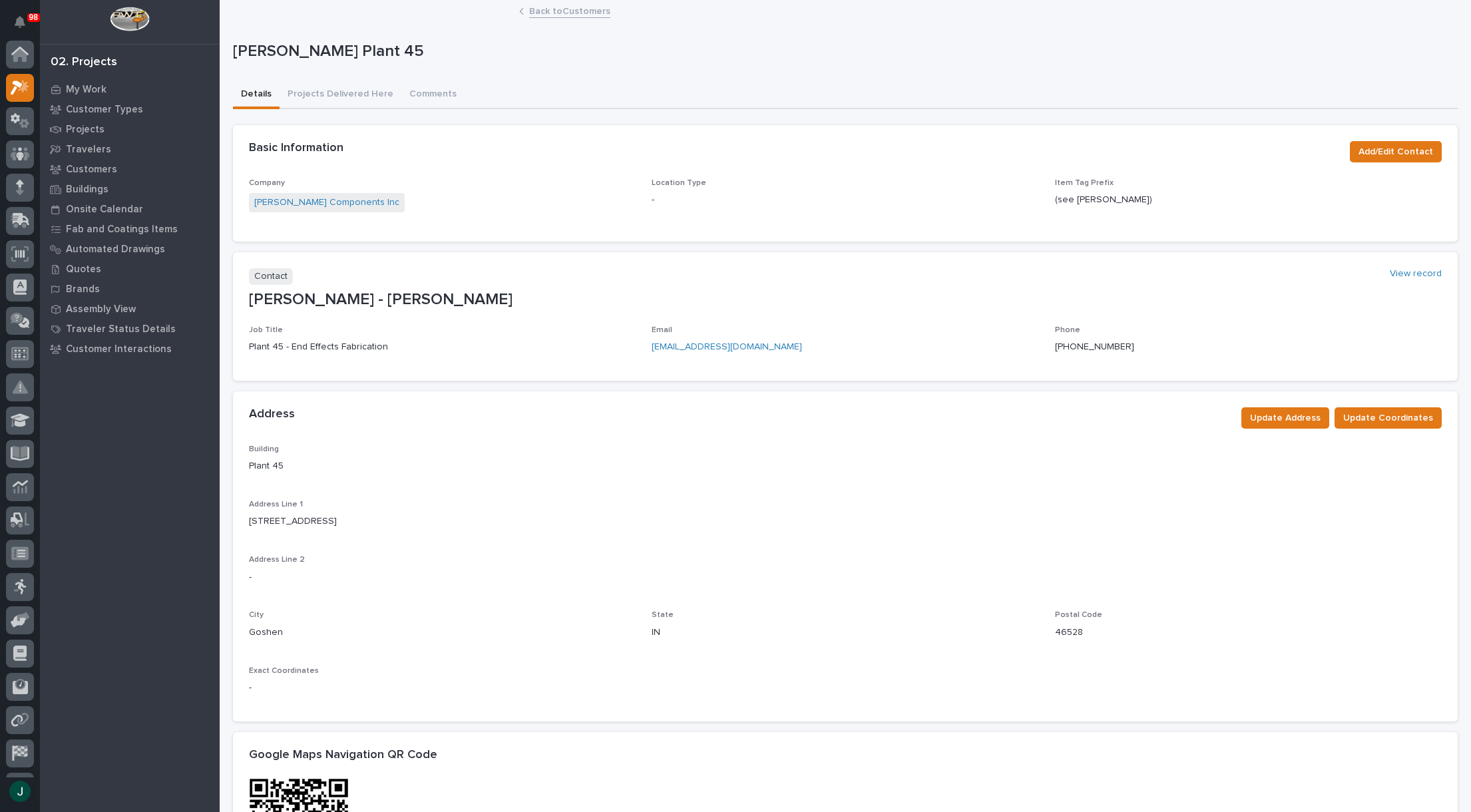
scroll to position [34, 0]
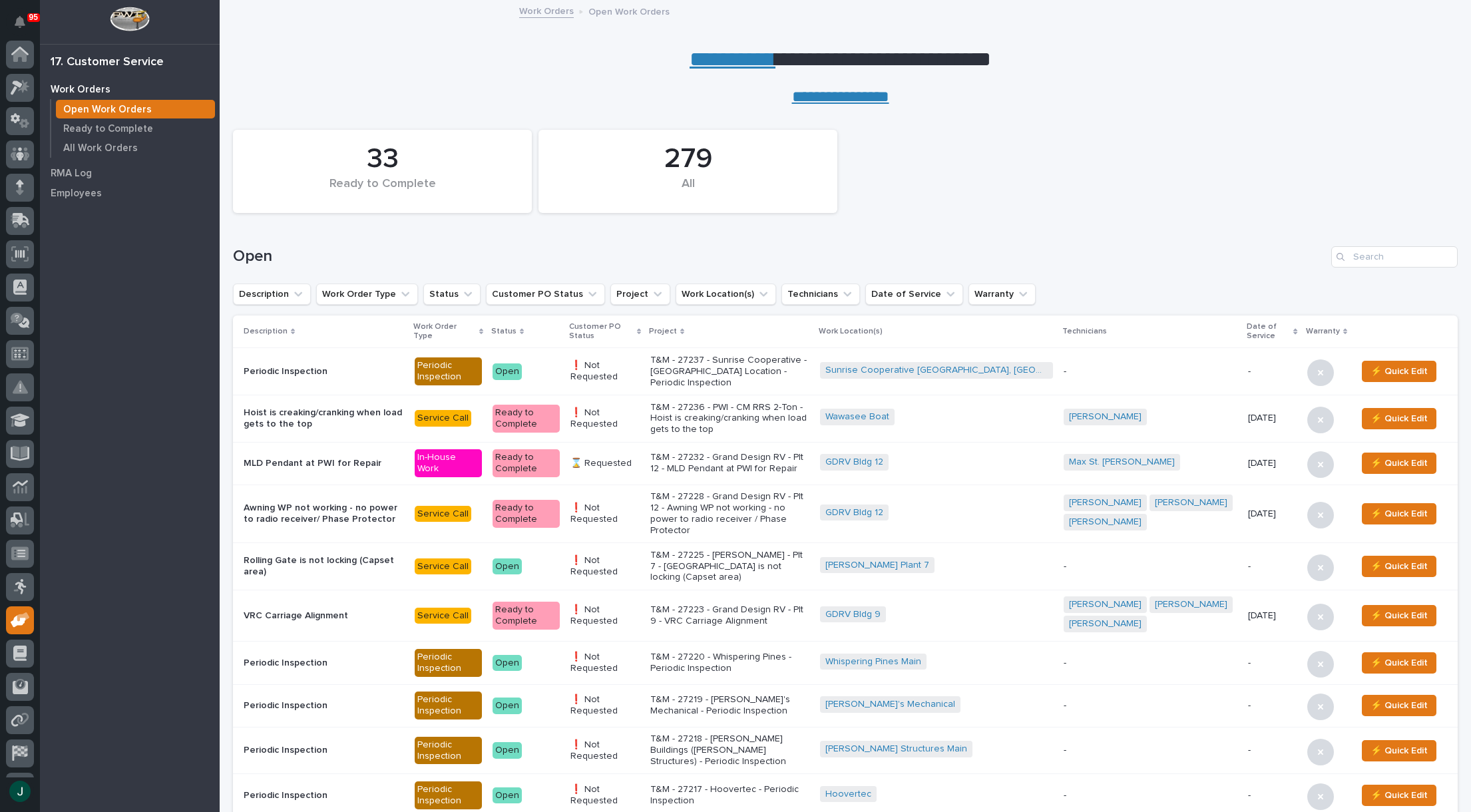
scroll to position [62, 0]
